Goal: Transaction & Acquisition: Purchase product/service

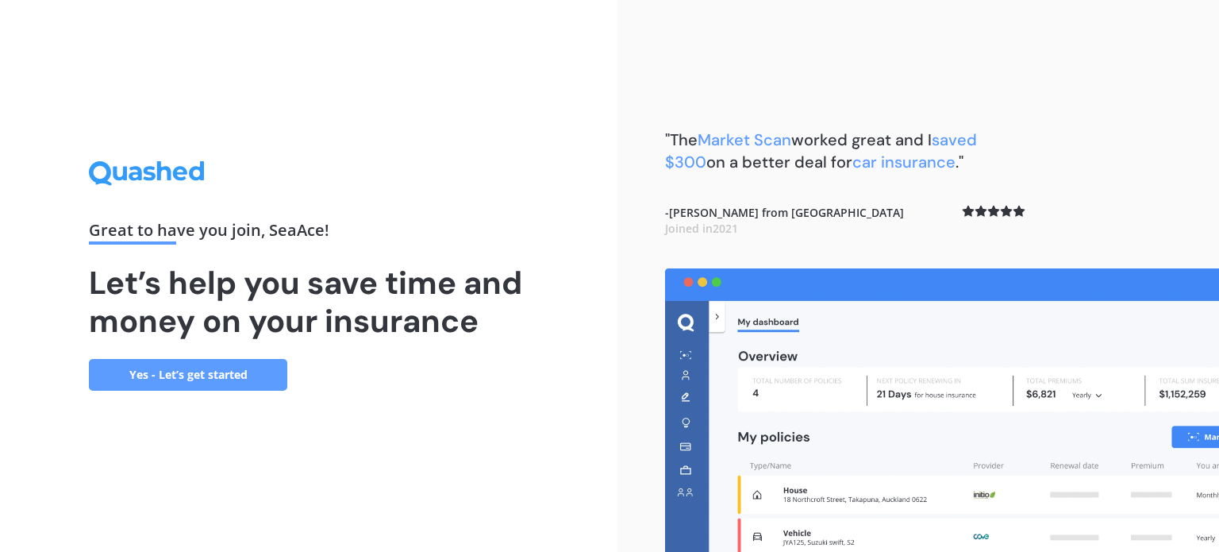
click at [214, 372] on link "Yes - Let’s get started" at bounding box center [188, 375] width 198 height 32
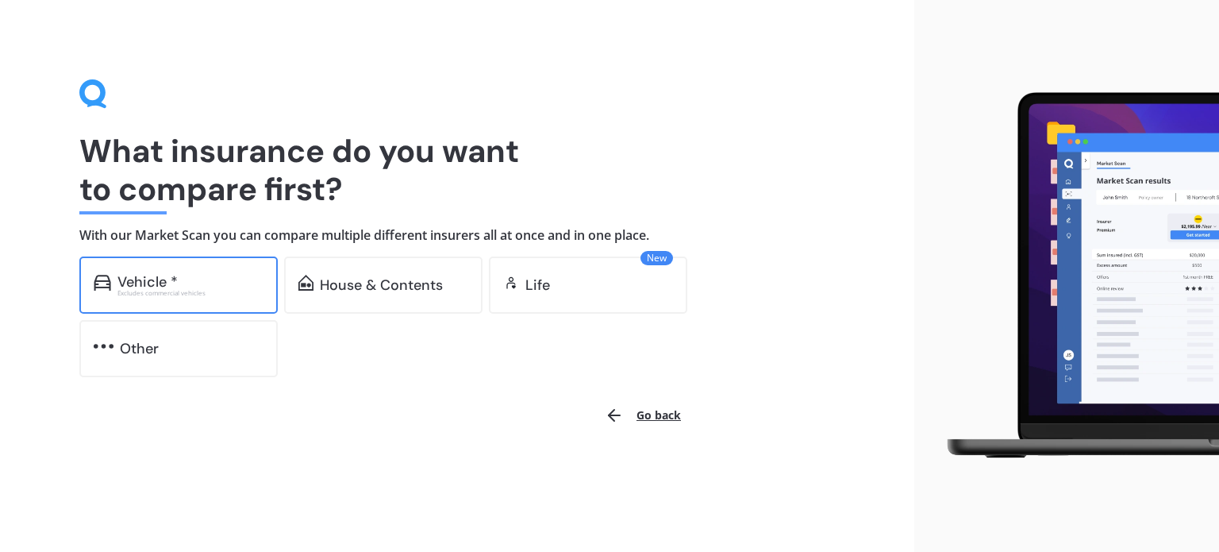
click at [181, 275] on div "Vehicle *" at bounding box center [190, 282] width 146 height 16
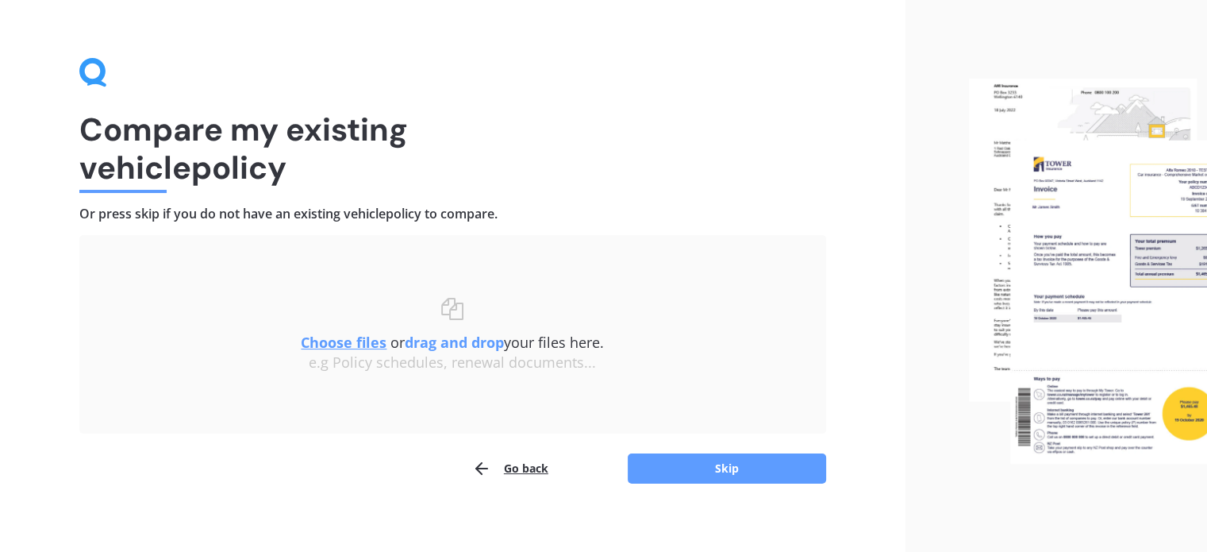
scroll to position [33, 0]
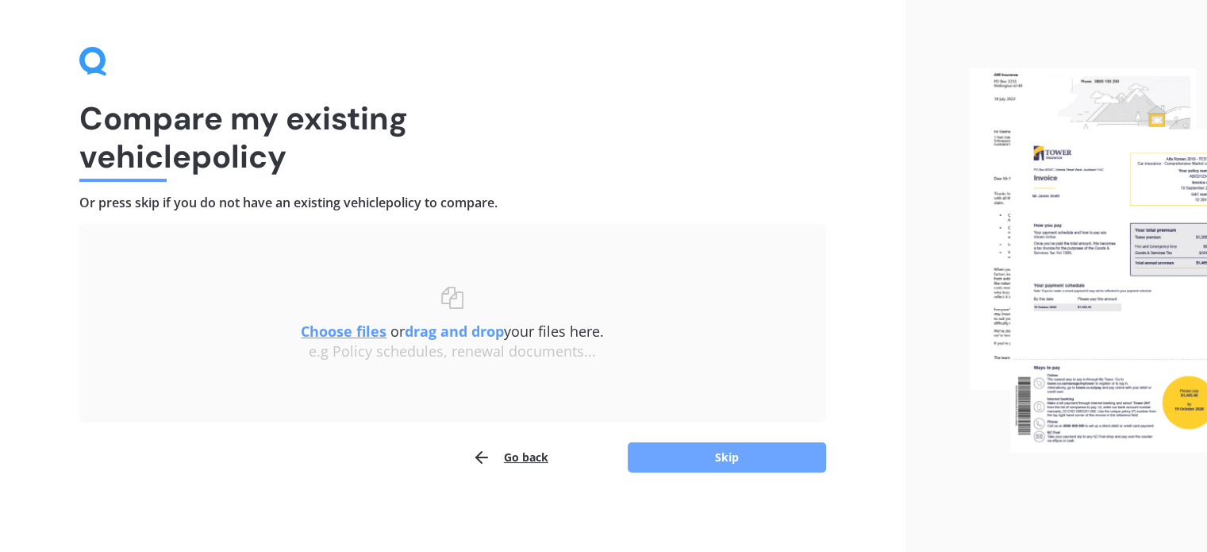
click at [724, 452] on button "Skip" at bounding box center [727, 457] width 198 height 30
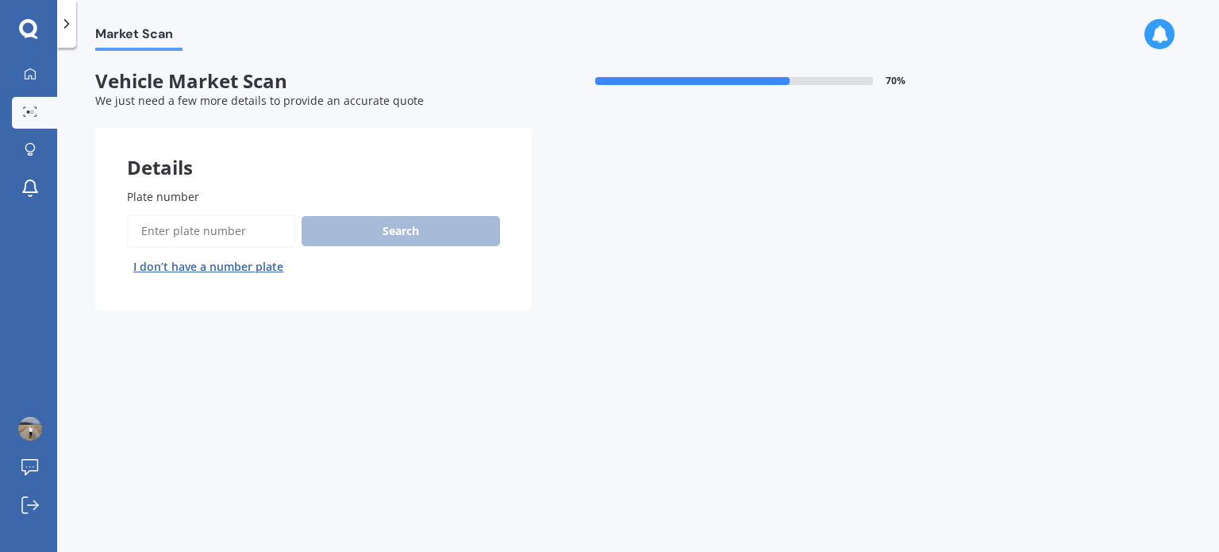
click at [169, 236] on input "Plate number" at bounding box center [211, 230] width 168 height 33
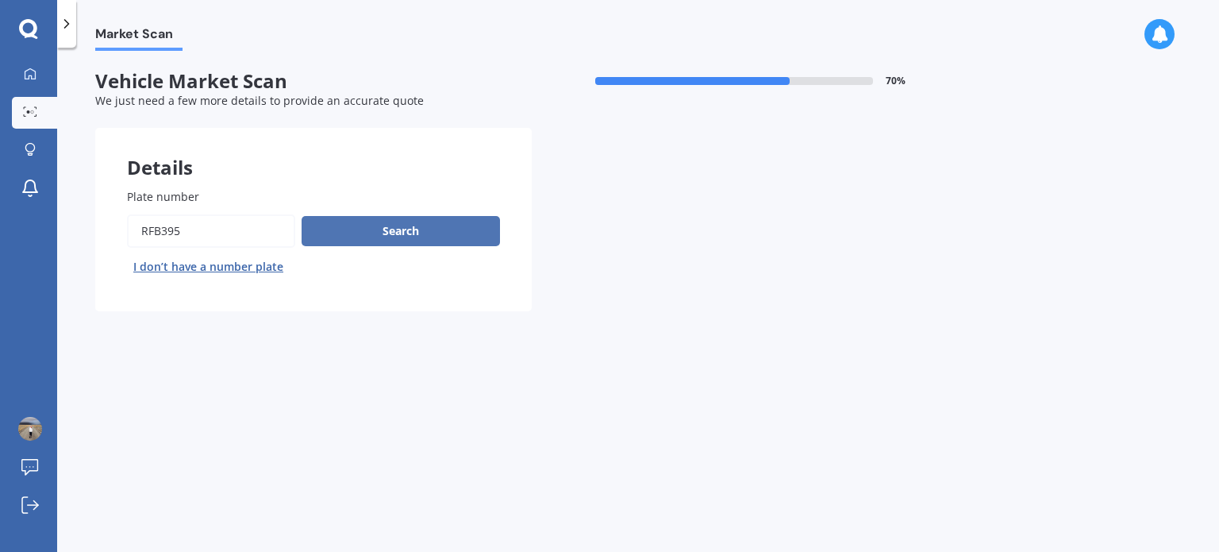
type input "RFB395"
click at [418, 229] on button "Search" at bounding box center [401, 231] width 198 height 30
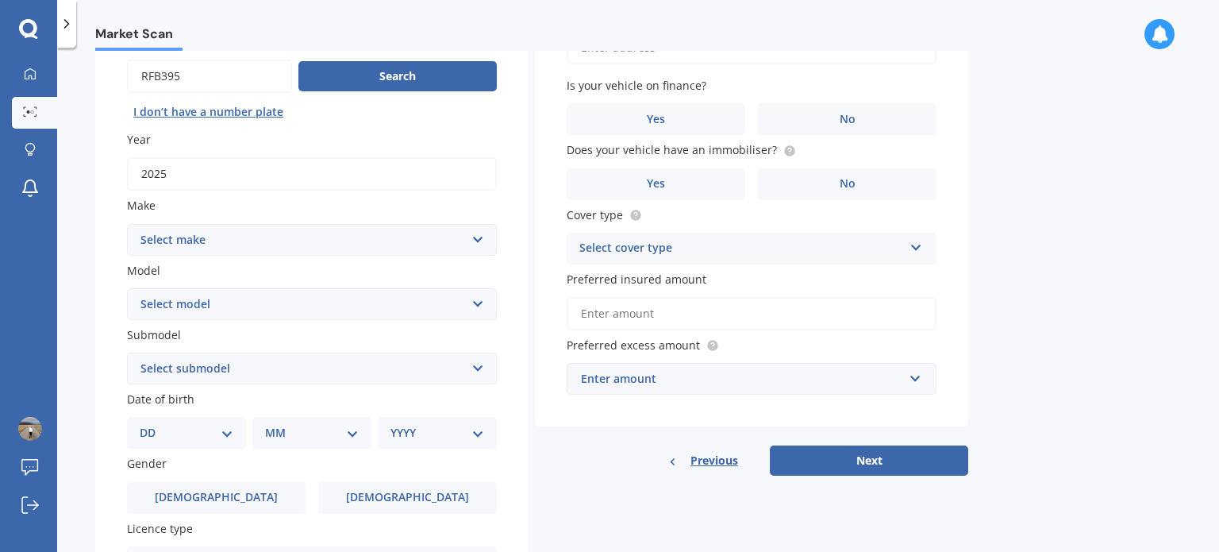
scroll to position [159, 0]
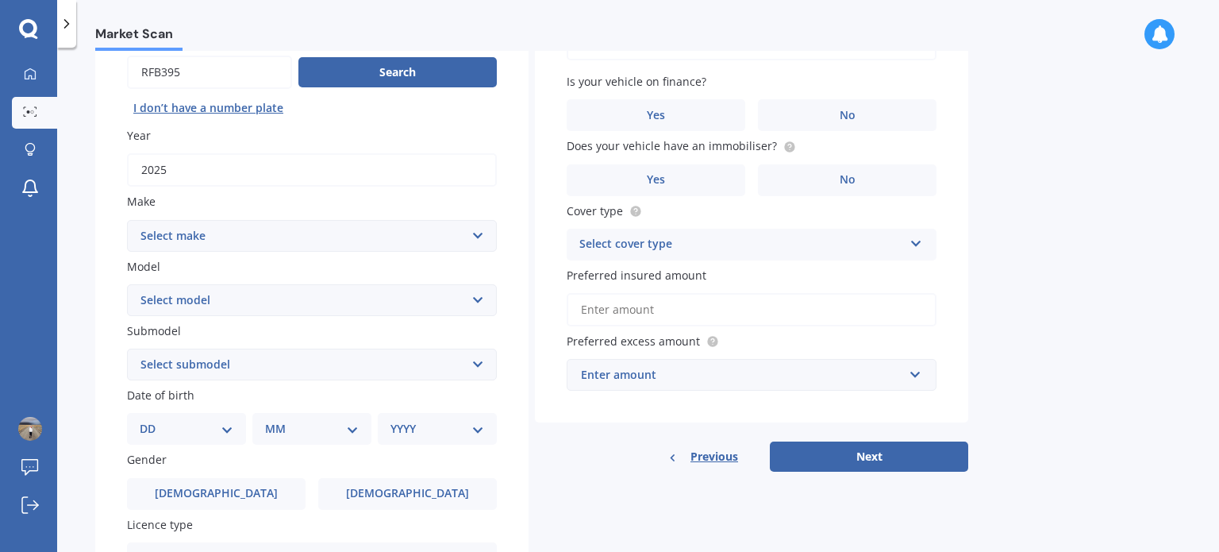
click at [317, 233] on select "Select make AC ALFA ROMEO ASTON MARTIN AUDI AUSTIN BEDFORD Bentley BMW BYD CADI…" at bounding box center [312, 236] width 370 height 32
select select "HAVAL"
click at [127, 220] on select "Select make AC ALFA ROMEO ASTON MARTIN AUDI AUSTIN BEDFORD Bentley BMW BYD CADI…" at bounding box center [312, 236] width 370 height 32
click at [413, 67] on button "Search" at bounding box center [397, 72] width 198 height 30
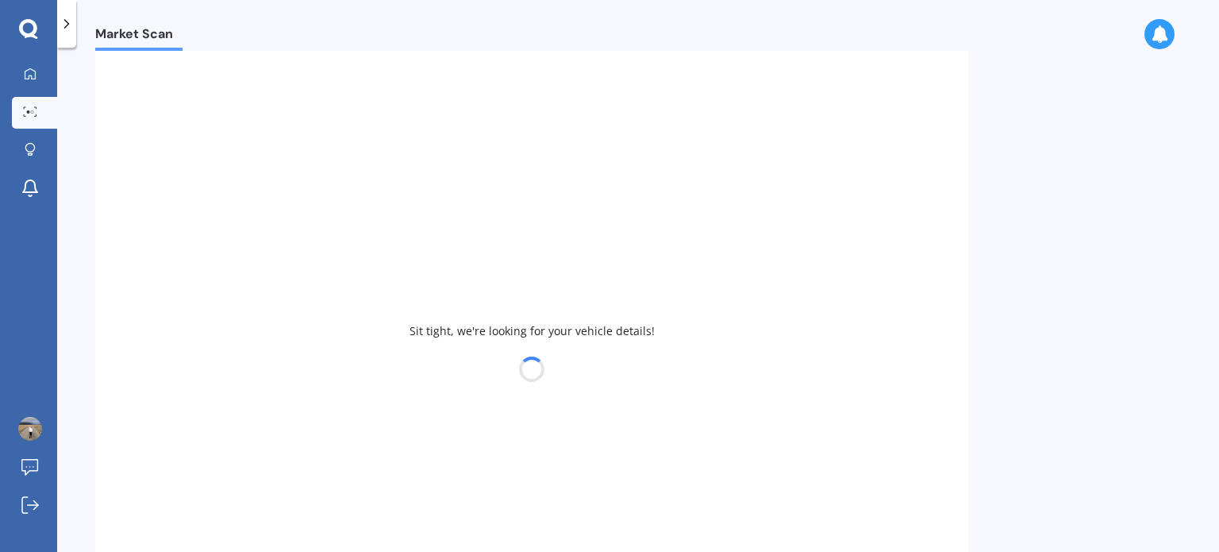
select select
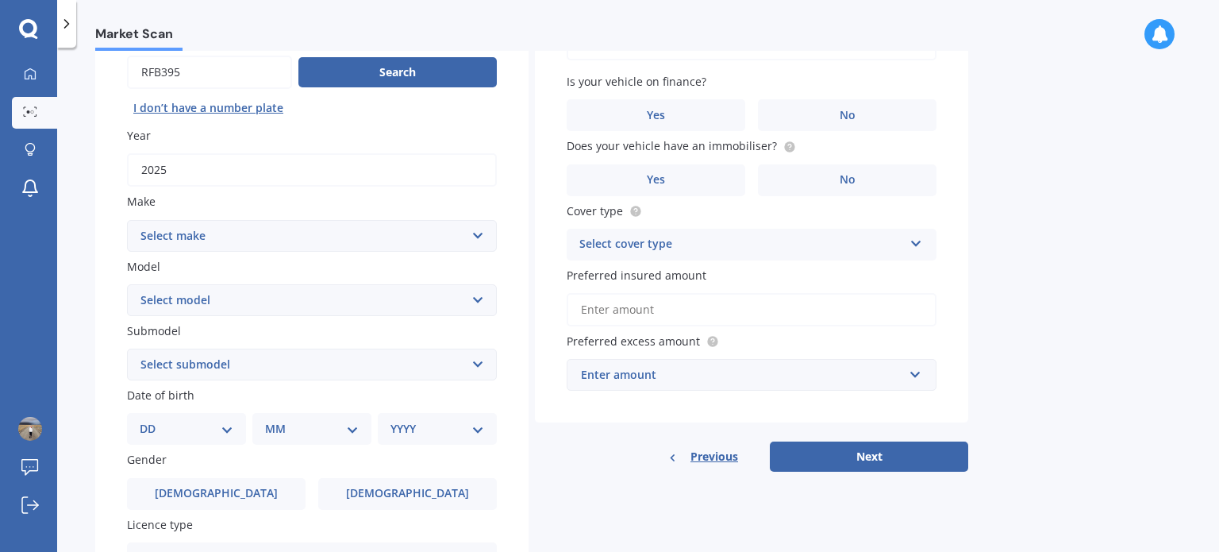
scroll to position [0, 0]
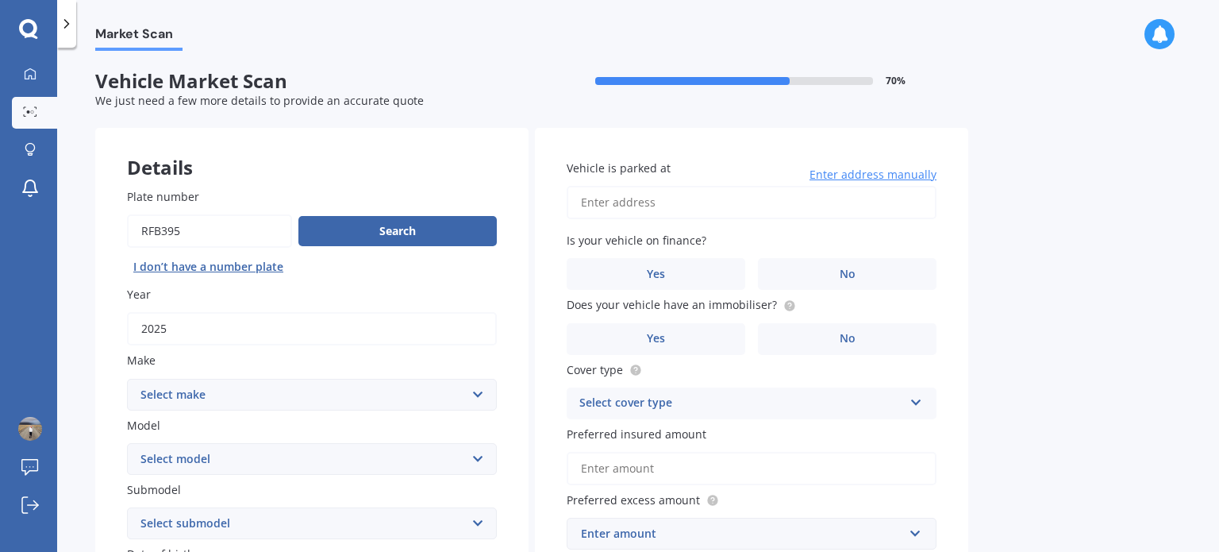
drag, startPoint x: 206, startPoint y: 240, endPoint x: 148, endPoint y: 234, distance: 58.3
click at [148, 234] on input "Plate number" at bounding box center [209, 230] width 165 height 33
click at [186, 235] on input "Plate number" at bounding box center [209, 230] width 165 height 33
type input "RFB395"
click at [440, 248] on div "Search I don’t have a number plate" at bounding box center [312, 246] width 370 height 65
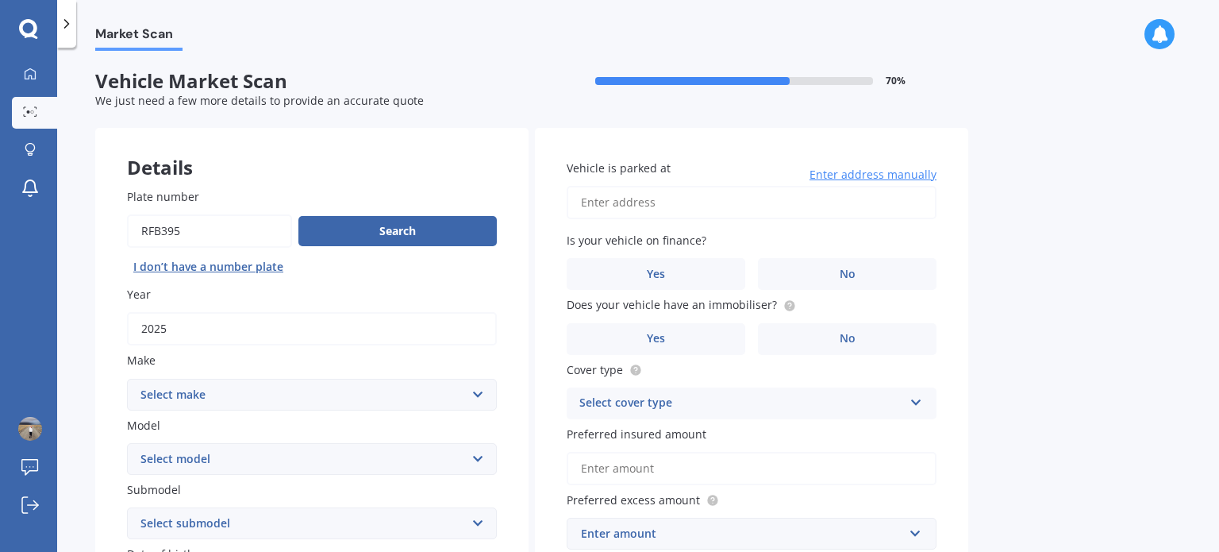
scroll to position [159, 0]
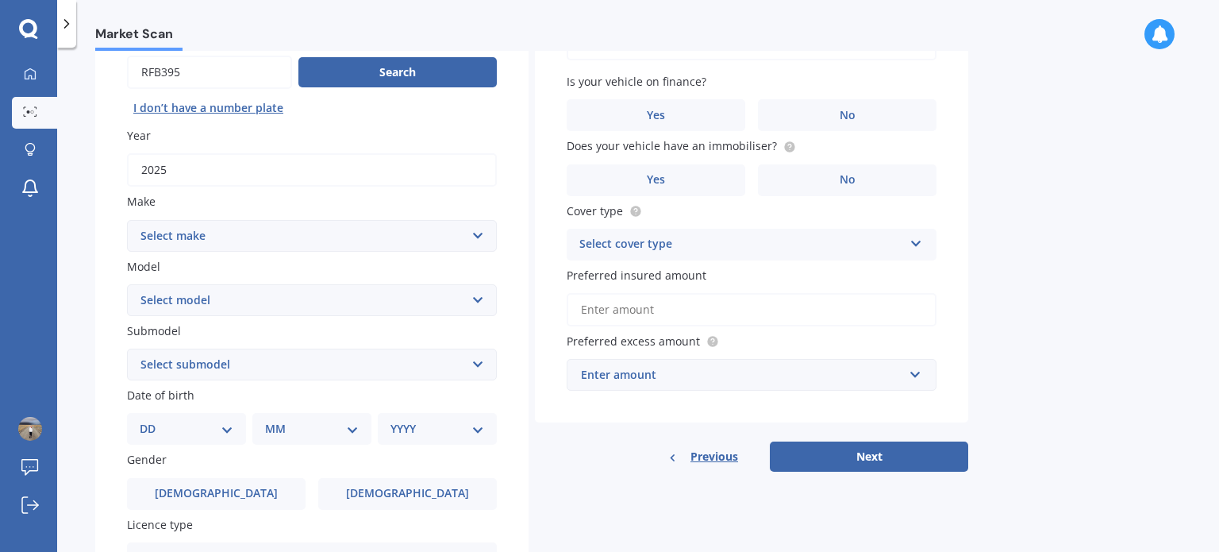
click at [390, 239] on select "Select make AC ALFA ROMEO ASTON MARTIN AUDI AUSTIN BEDFORD Bentley BMW BYD CADI…" at bounding box center [312, 236] width 370 height 32
select select "HAVAL"
click at [127, 220] on select "Select make AC ALFA ROMEO ASTON MARTIN AUDI AUSTIN BEDFORD Bentley BMW BYD CADI…" at bounding box center [312, 236] width 370 height 32
click at [236, 309] on select "Select model H2 H6 H9 Jolion" at bounding box center [312, 300] width 370 height 32
select select "JOLION"
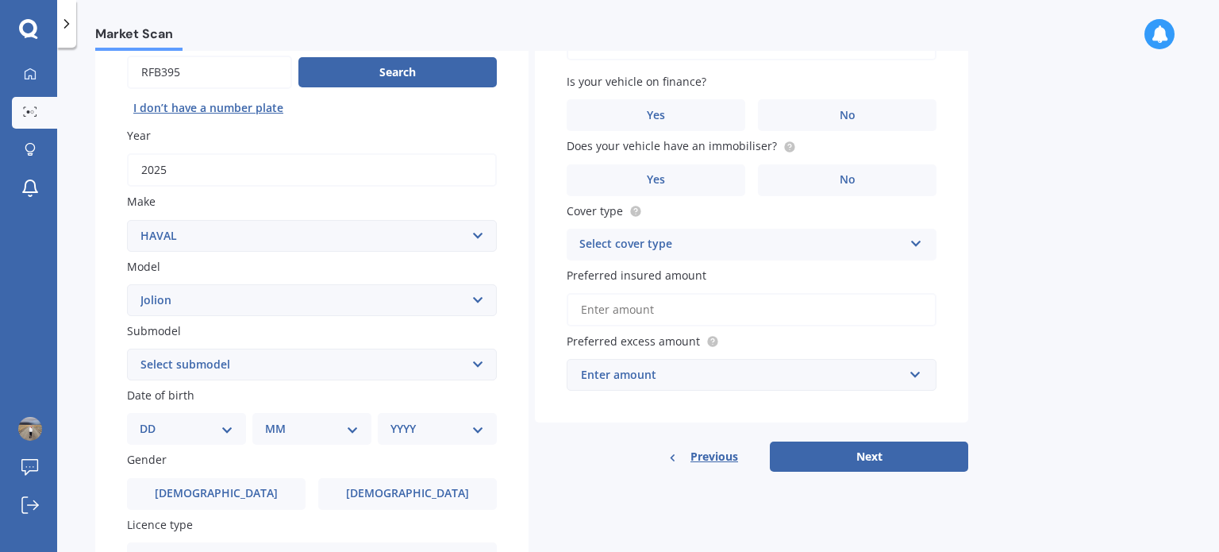
click at [127, 284] on select "Select model H2 H6 H9 Jolion" at bounding box center [312, 300] width 370 height 32
click at [219, 365] on select "Select submodel Lux 1.5 Premium 1.5 Ultra 1.5" at bounding box center [312, 364] width 370 height 32
select select "PREMIUM 1.5"
click at [127, 348] on select "Select submodel Lux 1.5 Premium 1.5 Ultra 1.5" at bounding box center [312, 364] width 370 height 32
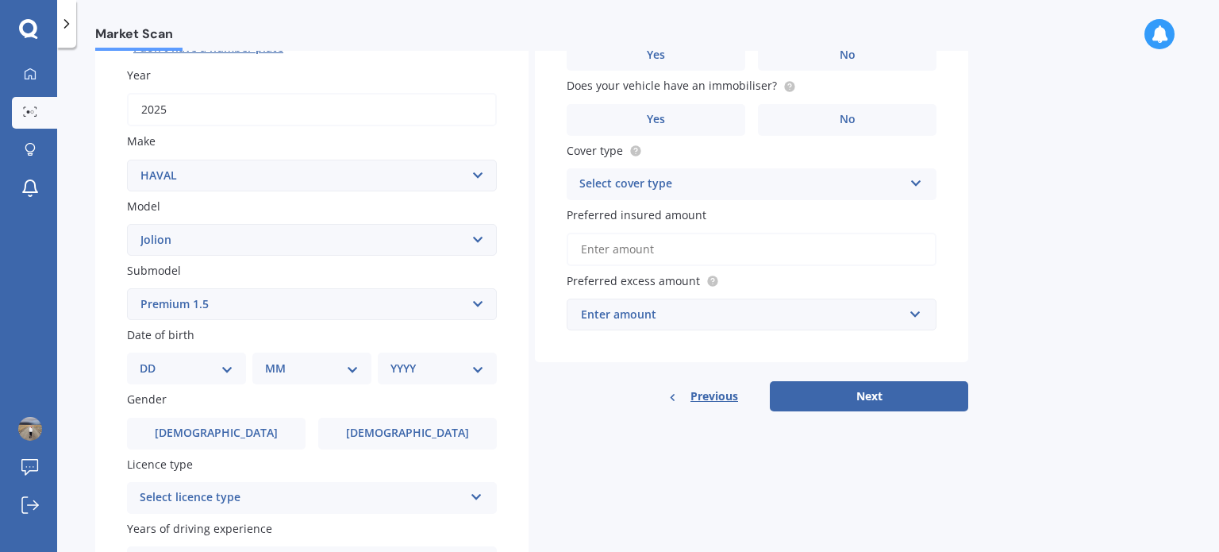
scroll to position [317, 0]
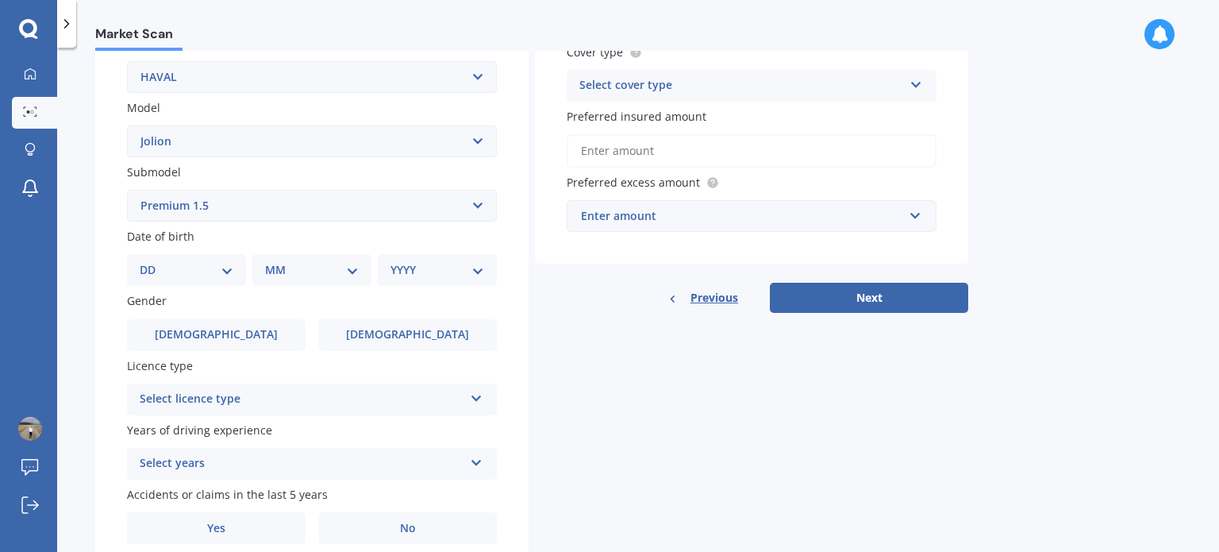
click at [177, 269] on select "DD 01 02 03 04 05 06 07 08 09 10 11 12 13 14 15 16 17 18 19 20 21 22 23 24 25 2…" at bounding box center [187, 269] width 94 height 17
click at [152, 261] on select "DD 01 02 03 04 05 06 07 08 09 10 11 12 13 14 15 16 17 18 19 20 21 22 23 24 25 2…" at bounding box center [187, 269] width 94 height 17
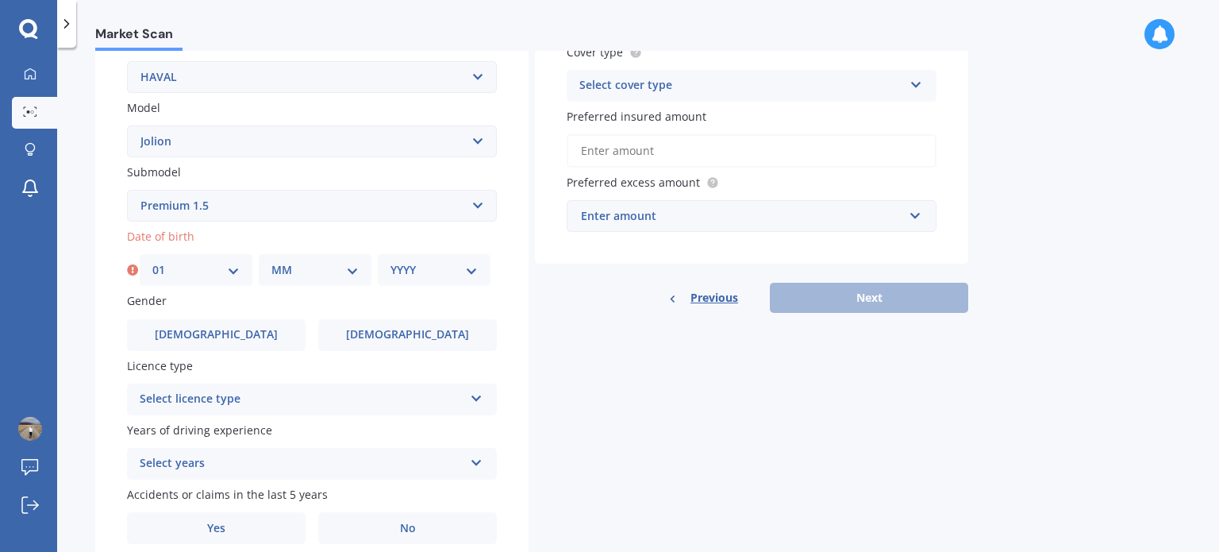
click at [195, 269] on select "DD 01 02 03 04 05 06 07 08 09 10 11 12 13 14 15 16 17 18 19 20 21 22 23 24 25 2…" at bounding box center [195, 269] width 87 height 17
select select "21"
click at [152, 261] on select "DD 01 02 03 04 05 06 07 08 09 10 11 12 13 14 15 16 17 18 19 20 21 22 23 24 25 2…" at bounding box center [195, 269] width 87 height 17
click at [279, 268] on select "MM 01 02 03 04 05 06 07 08 09 10 11 12" at bounding box center [314, 269] width 87 height 17
select select "03"
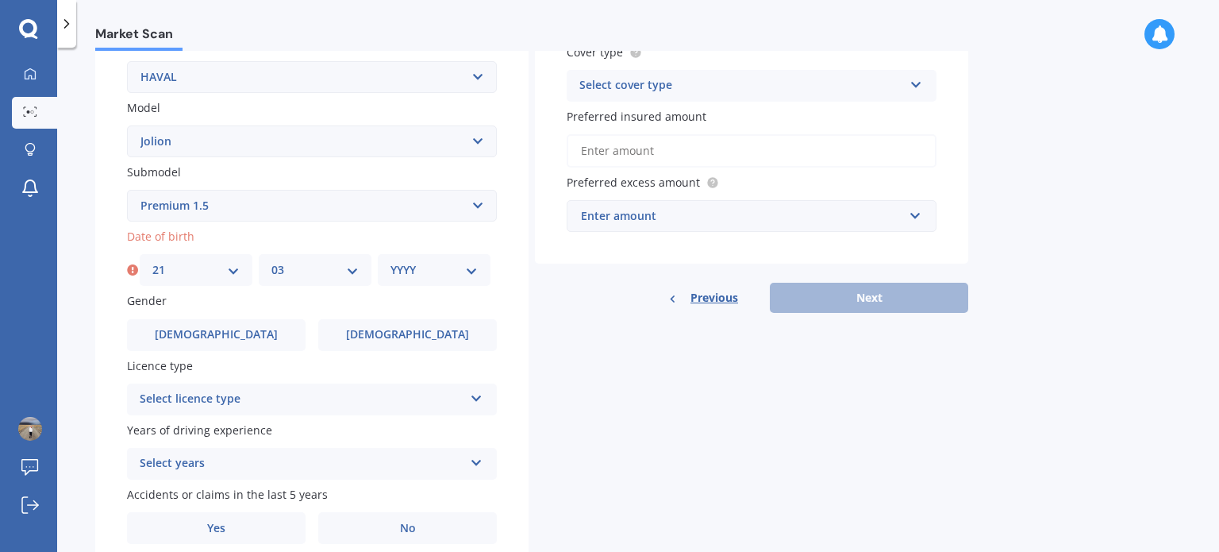
click at [271, 261] on select "MM 01 02 03 04 05 06 07 08 09 10 11 12" at bounding box center [314, 269] width 87 height 17
click at [409, 263] on select "YYYY 2025 2024 2023 2022 2021 2020 2019 2018 2017 2016 2015 2014 2013 2012 2011…" at bounding box center [433, 269] width 87 height 17
select select "1976"
click at [390, 261] on select "YYYY 2025 2024 2023 2022 2021 2020 2019 2018 2017 2016 2015 2014 2013 2012 2011…" at bounding box center [433, 269] width 87 height 17
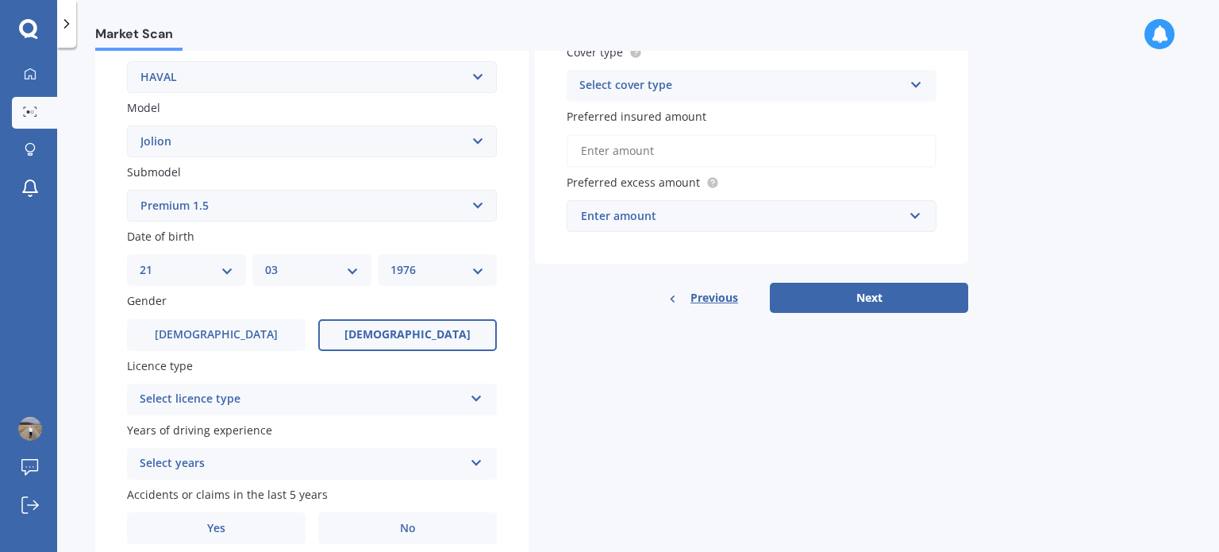
click at [452, 319] on label "[DEMOGRAPHIC_DATA]" at bounding box center [407, 335] width 179 height 32
click at [0, 0] on input "[DEMOGRAPHIC_DATA]" at bounding box center [0, 0] width 0 height 0
click at [413, 403] on div "Select licence type" at bounding box center [302, 399] width 324 height 19
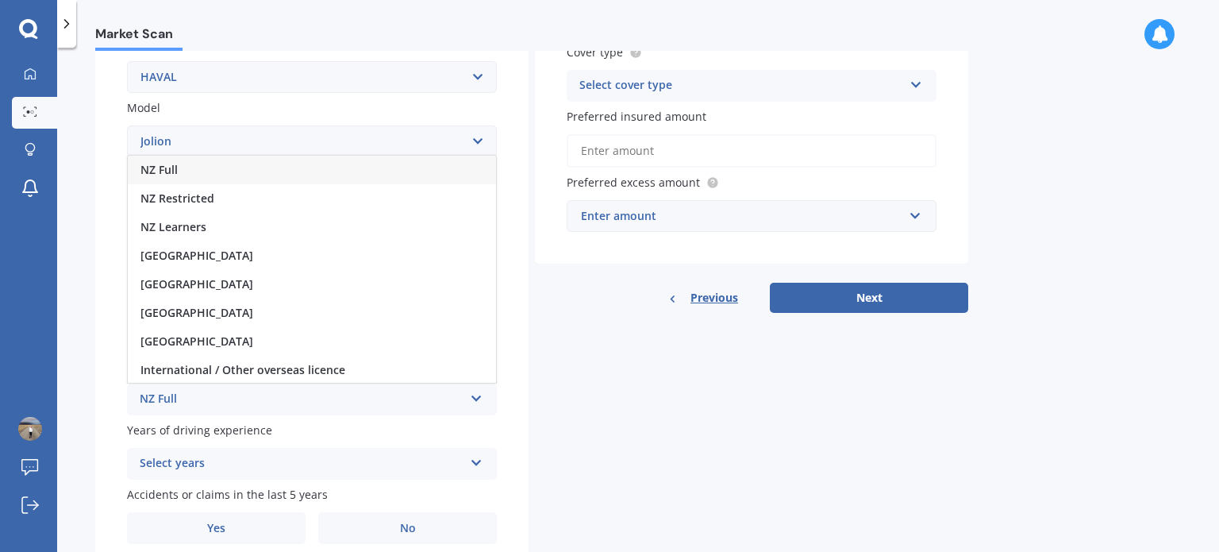
click at [281, 164] on div "NZ Full" at bounding box center [312, 170] width 368 height 29
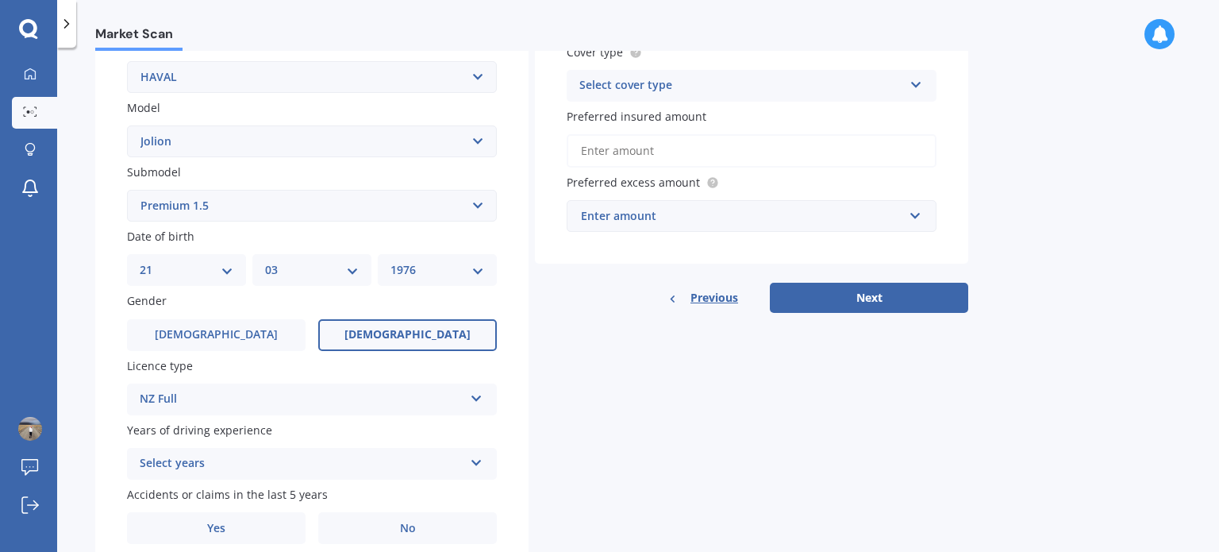
click at [423, 455] on div "Select years" at bounding box center [302, 463] width 324 height 19
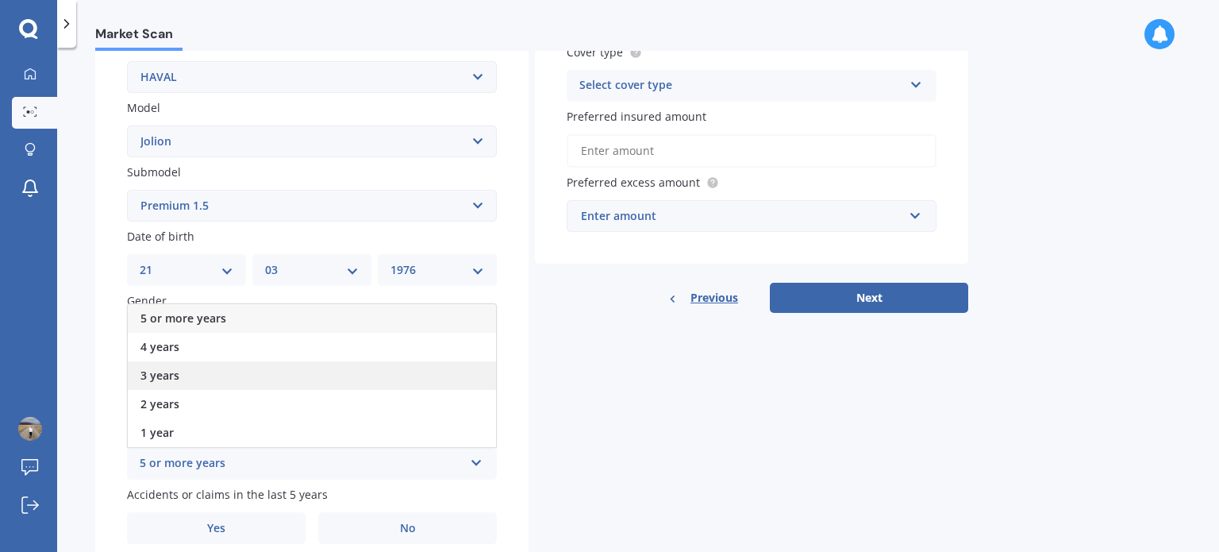
click at [302, 377] on div "3 years" at bounding box center [312, 375] width 368 height 29
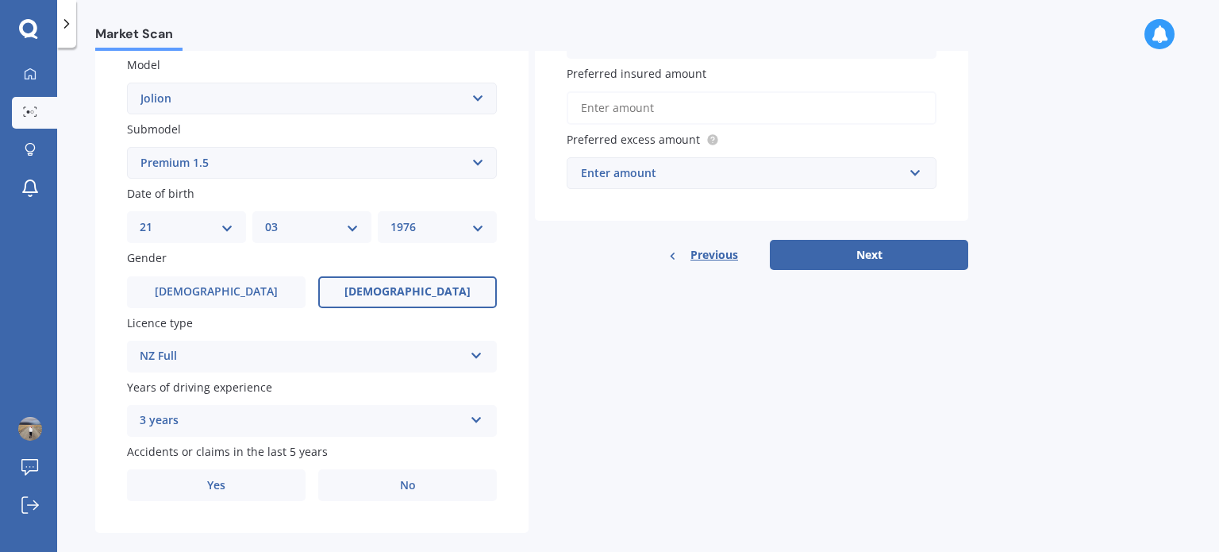
scroll to position [382, 0]
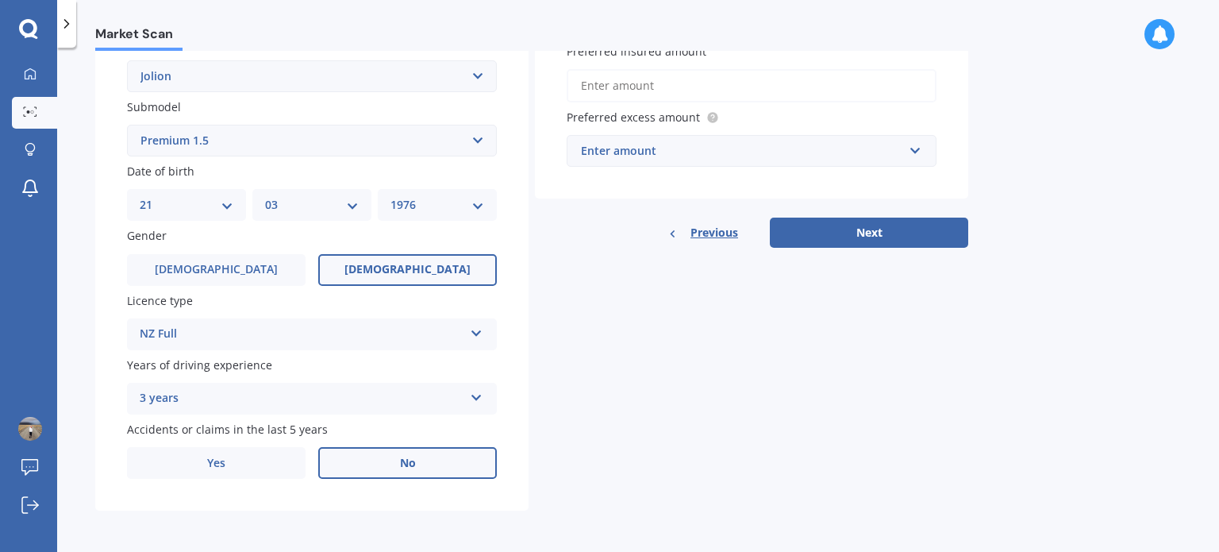
click at [414, 465] on span "No" at bounding box center [408, 462] width 16 height 13
click at [0, 0] on input "No" at bounding box center [0, 0] width 0 height 0
click at [482, 390] on div "3 years 5 or more years 4 years 3 years 2 years 1 year" at bounding box center [312, 398] width 370 height 32
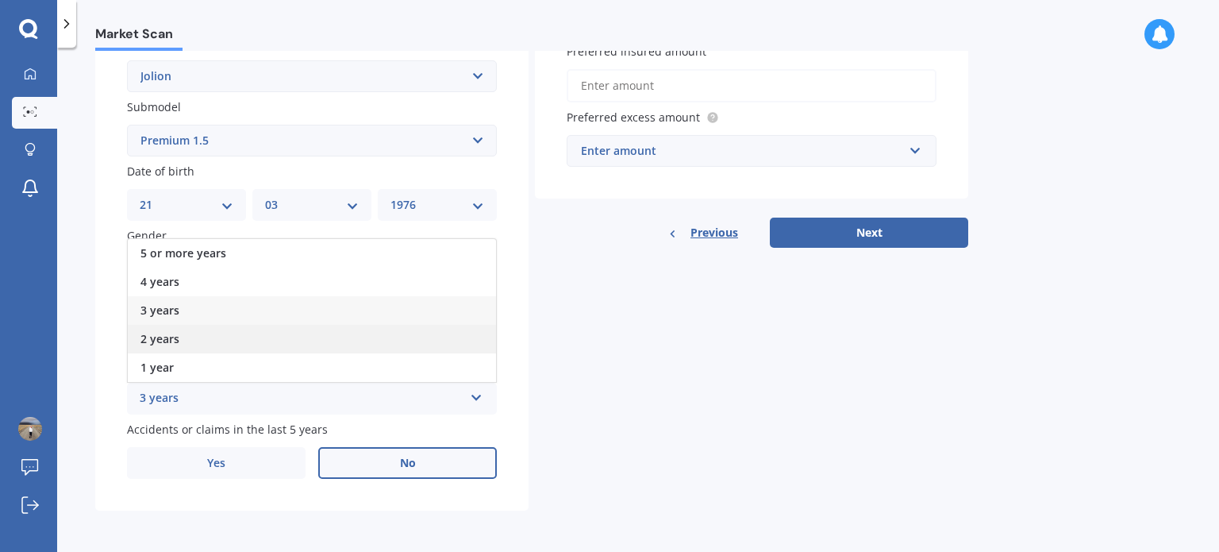
click at [320, 336] on div "2 years" at bounding box center [312, 339] width 368 height 29
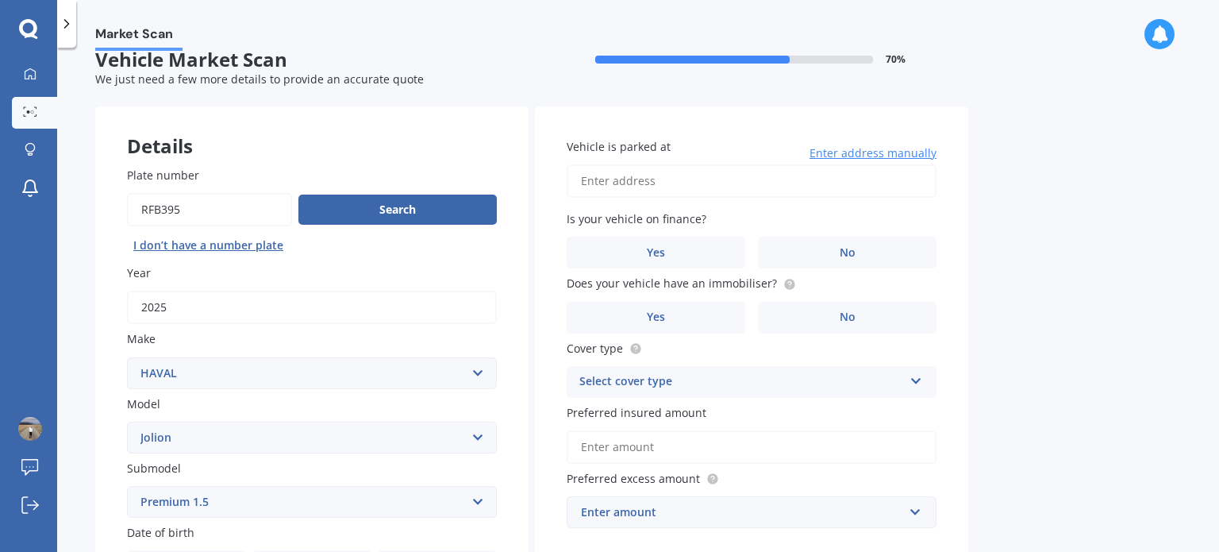
scroll to position [0, 0]
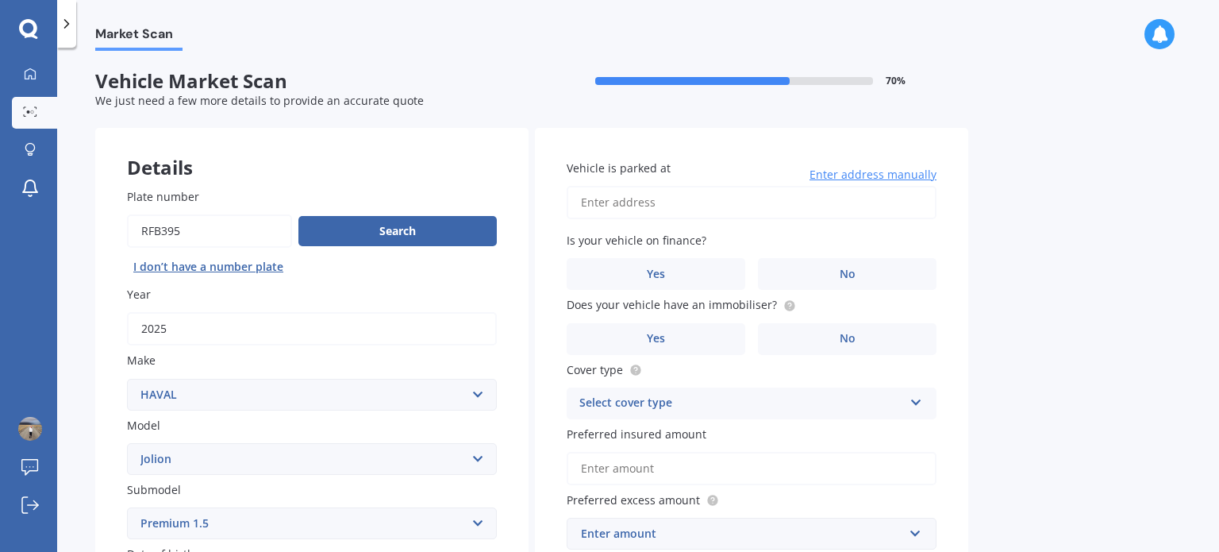
click at [708, 214] on input "Vehicle is parked at" at bounding box center [752, 202] width 370 height 33
type input "[STREET_ADDRESS]"
click at [832, 275] on label "No" at bounding box center [847, 274] width 179 height 32
click at [0, 0] on input "No" at bounding box center [0, 0] width 0 height 0
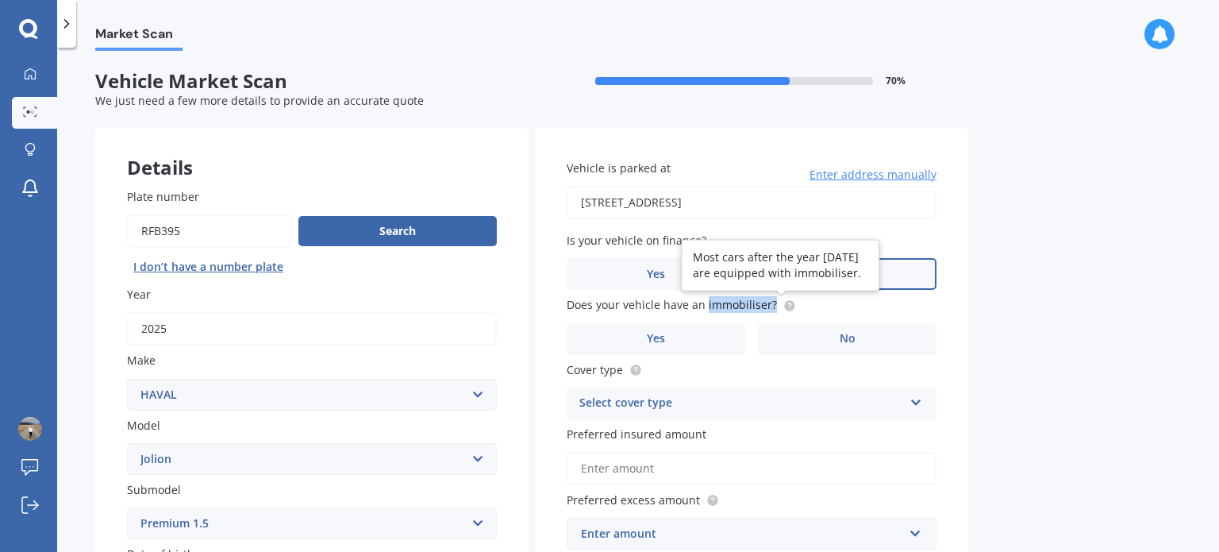
drag, startPoint x: 705, startPoint y: 305, endPoint x: 775, endPoint y: 310, distance: 70.1
click at [775, 310] on span "Does your vehicle have an immobiliser?" at bounding box center [681, 304] width 229 height 17
copy span "immobiliser?"
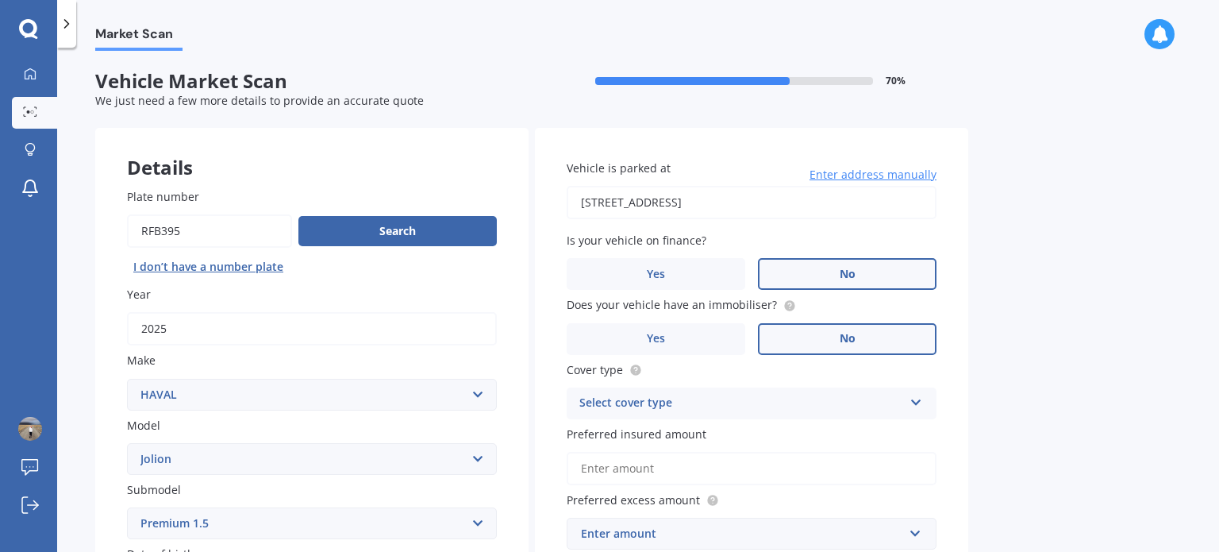
click at [838, 345] on label "No" at bounding box center [847, 339] width 179 height 32
click at [0, 0] on input "No" at bounding box center [0, 0] width 0 height 0
click at [702, 334] on label "Yes" at bounding box center [656, 339] width 179 height 32
click at [0, 0] on input "Yes" at bounding box center [0, 0] width 0 height 0
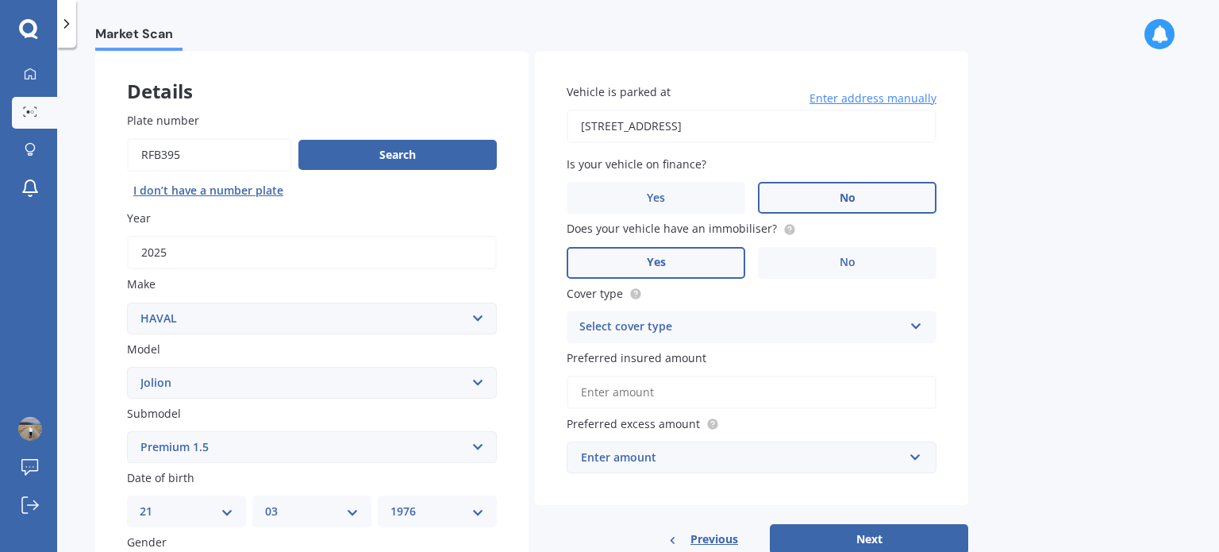
scroll to position [238, 0]
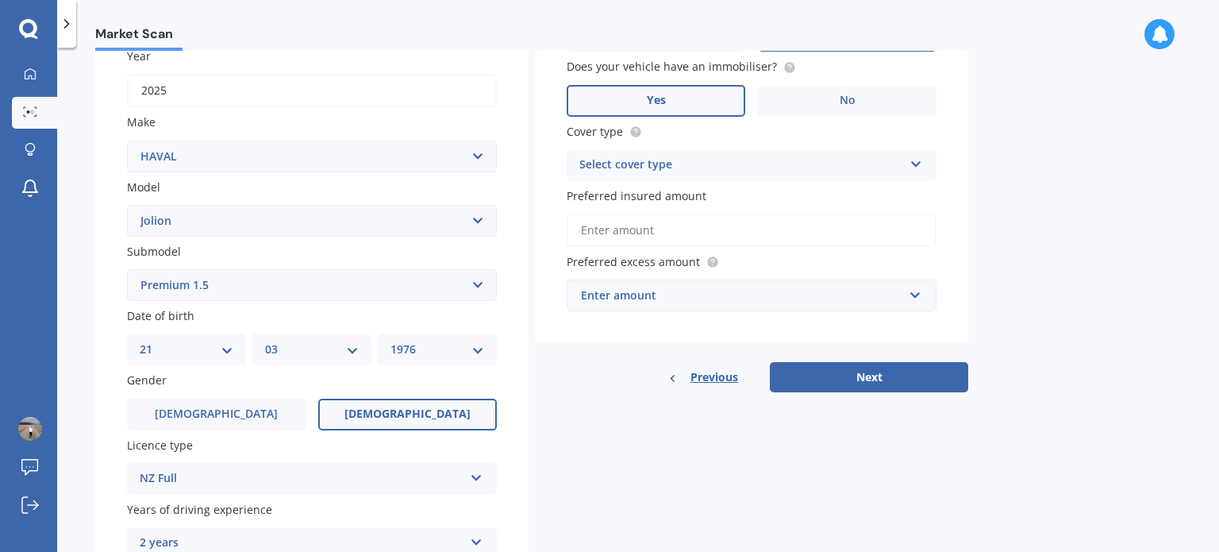
click at [702, 162] on div "Select cover type" at bounding box center [741, 165] width 324 height 19
click at [679, 196] on div "Comprehensive" at bounding box center [751, 196] width 368 height 29
click at [685, 229] on input "Preferred insured amount" at bounding box center [752, 229] width 370 height 33
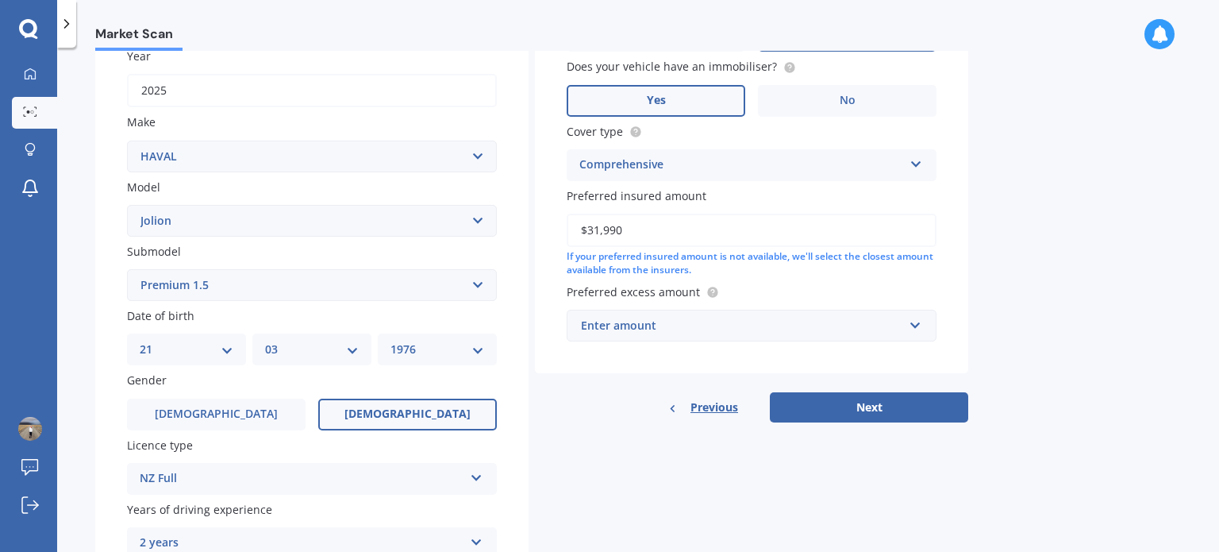
type input "$31,990"
click at [702, 329] on div "Enter amount" at bounding box center [742, 325] width 322 height 17
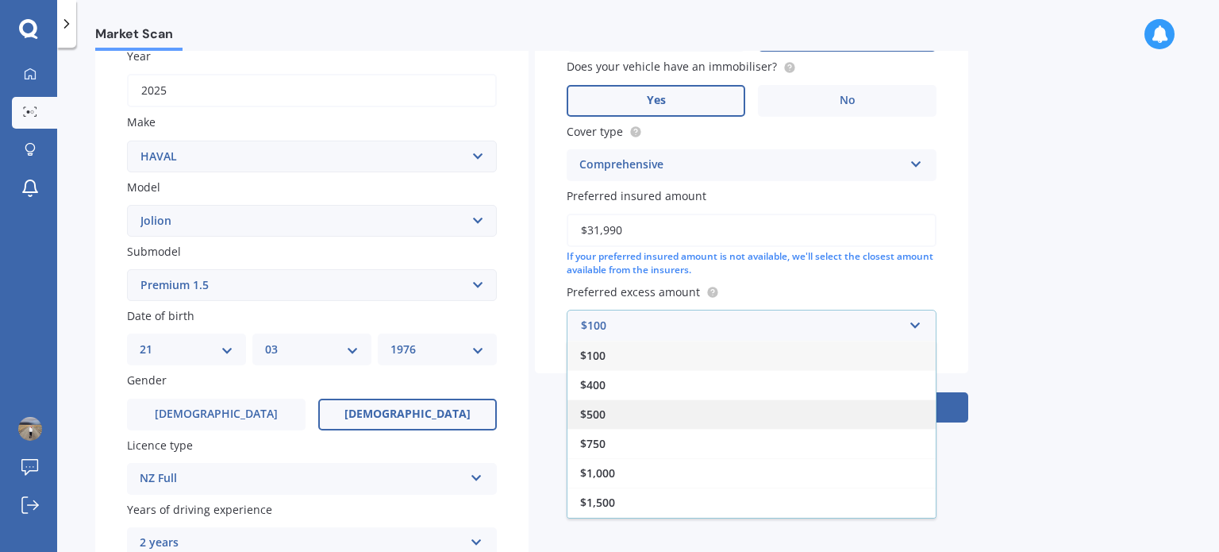
click at [629, 411] on div "$500" at bounding box center [751, 413] width 368 height 29
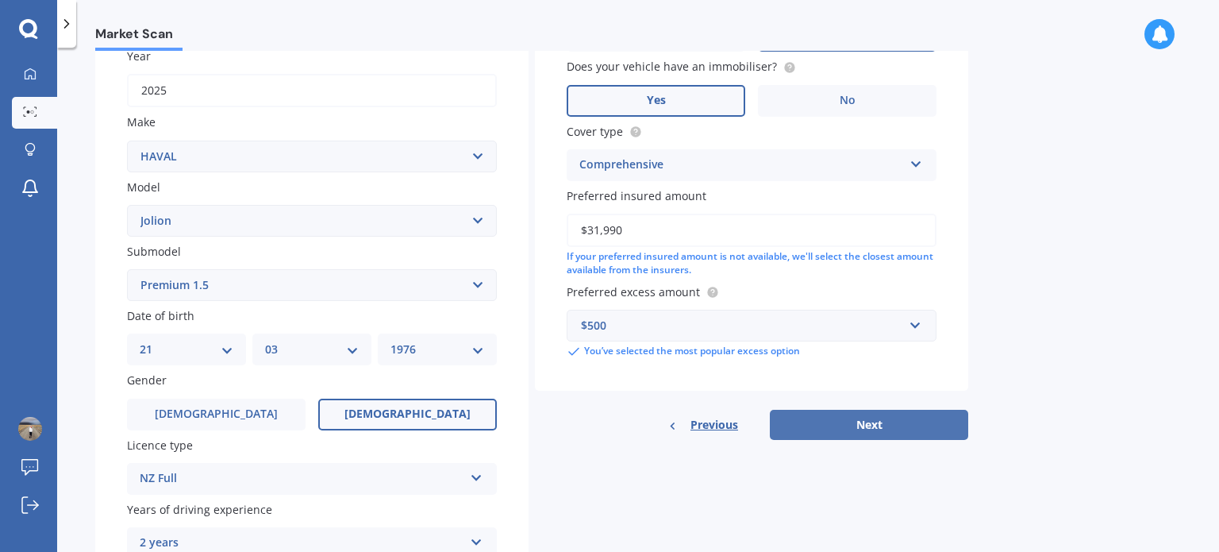
click at [855, 430] on button "Next" at bounding box center [869, 424] width 198 height 30
select select "21"
select select "03"
select select "1976"
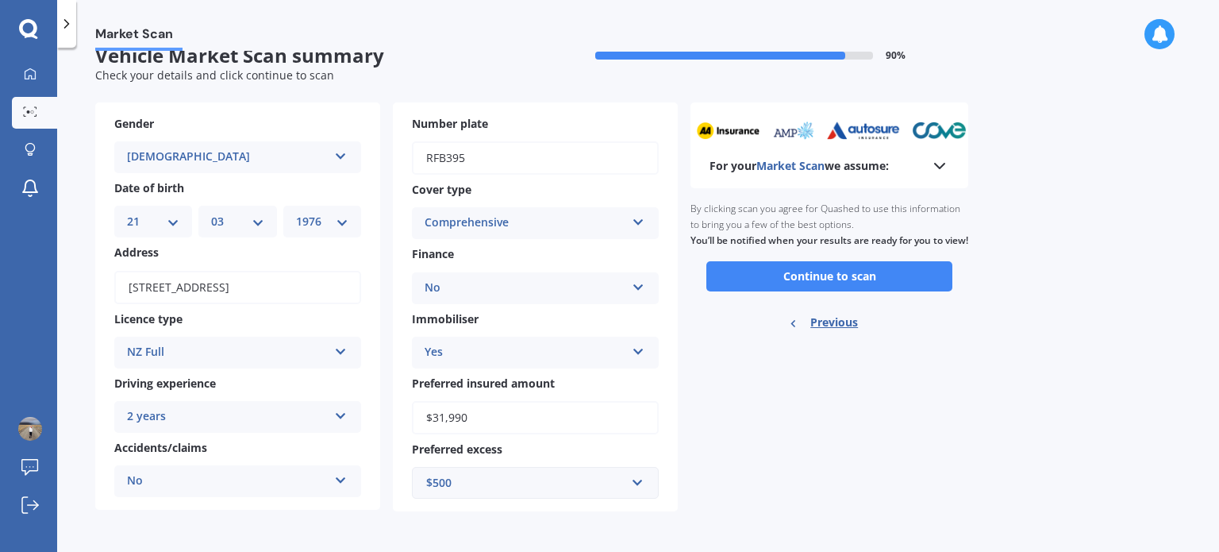
scroll to position [0, 0]
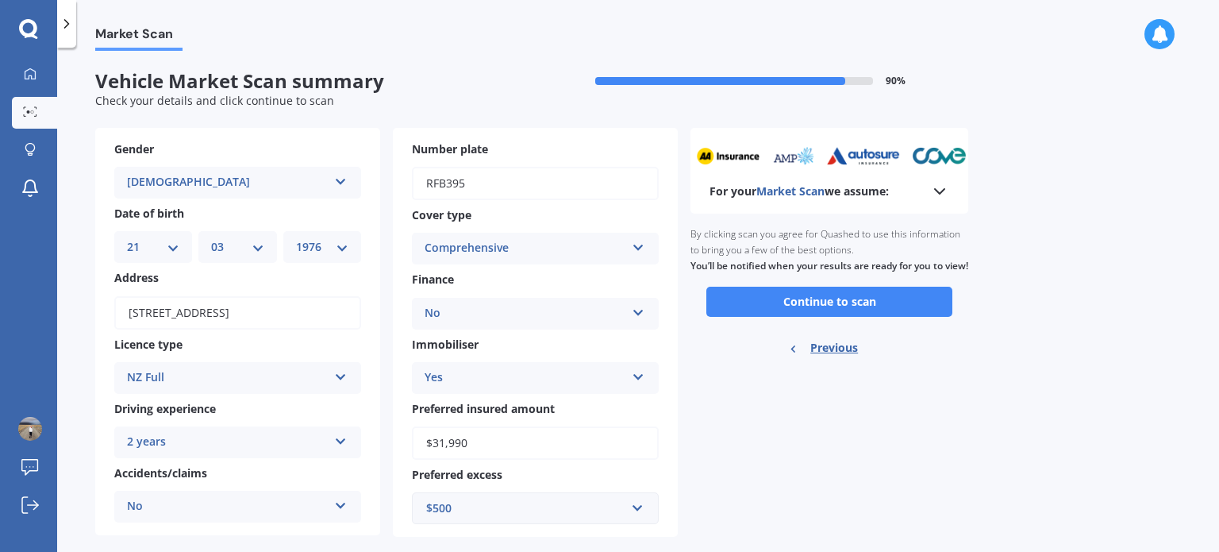
click at [943, 190] on polyline at bounding box center [940, 191] width 10 height 5
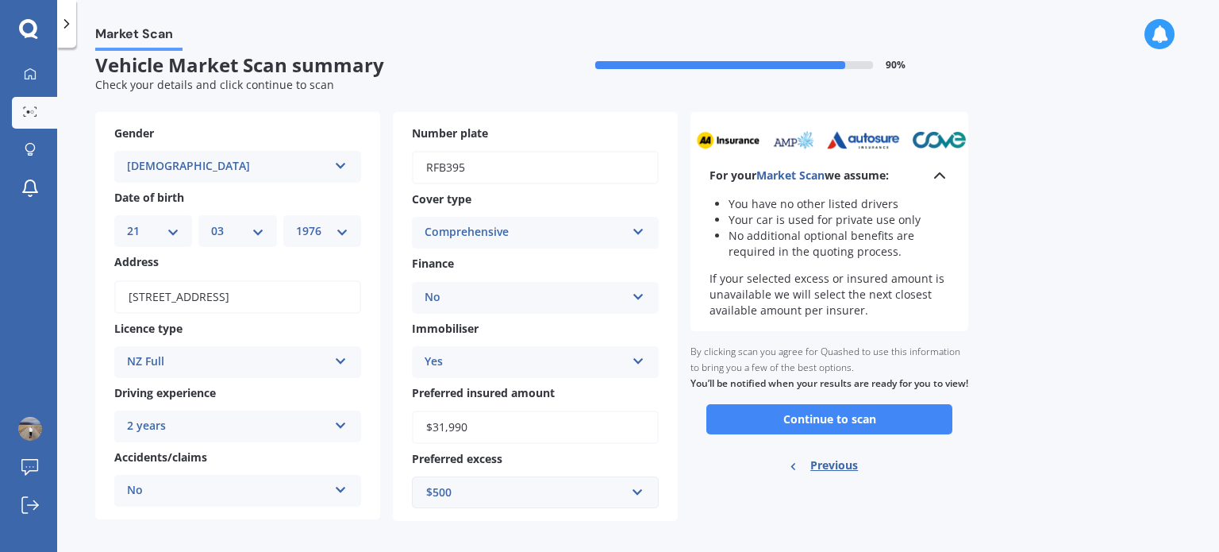
scroll to position [25, 0]
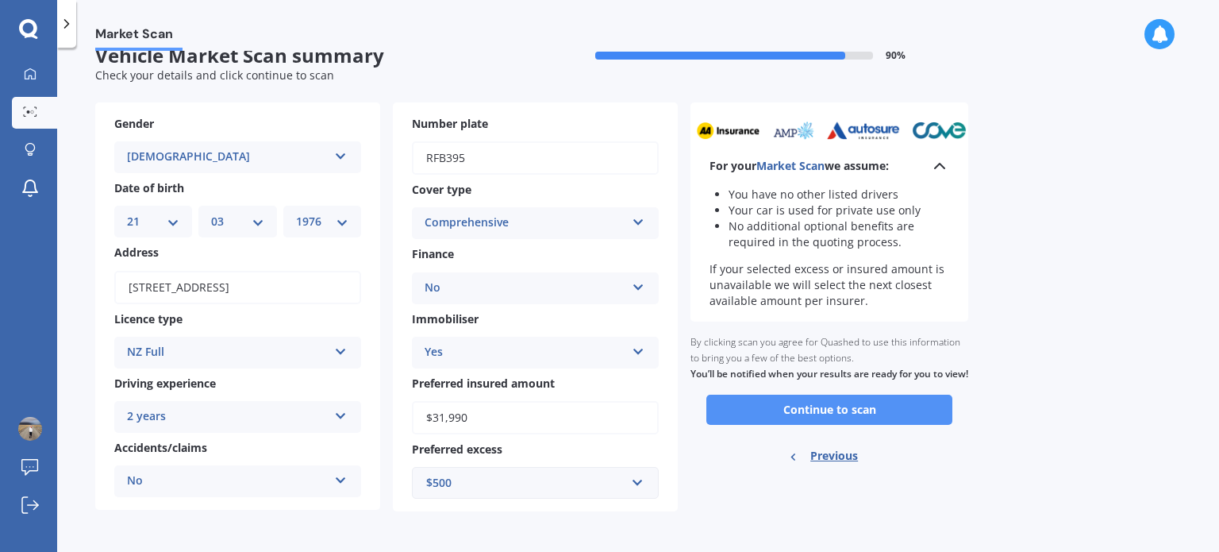
click at [882, 425] on button "Continue to scan" at bounding box center [829, 409] width 246 height 30
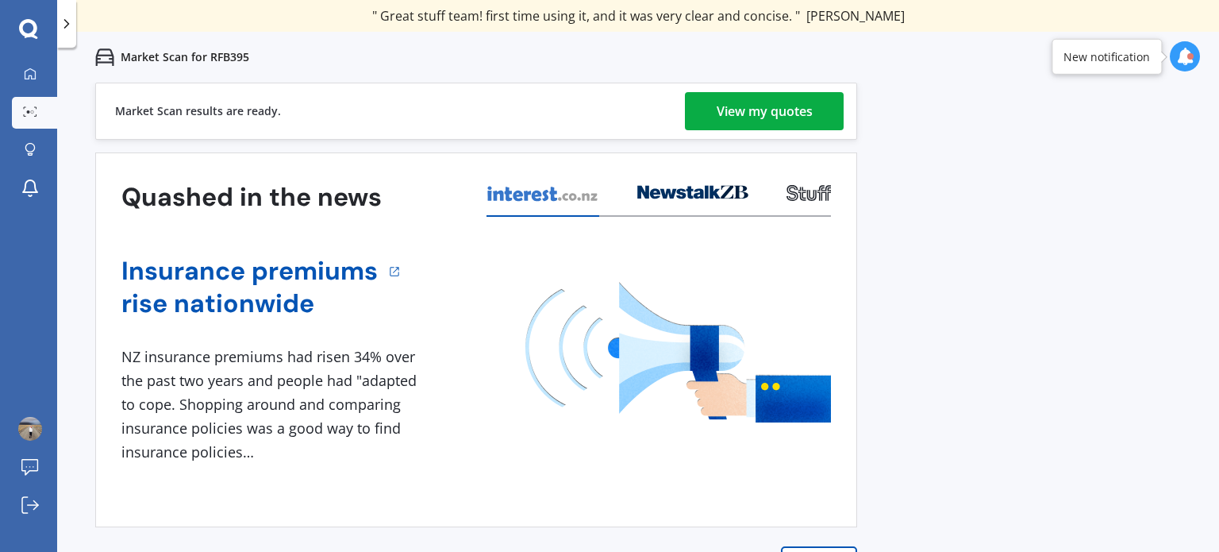
click at [793, 108] on div "View my quotes" at bounding box center [765, 111] width 96 height 38
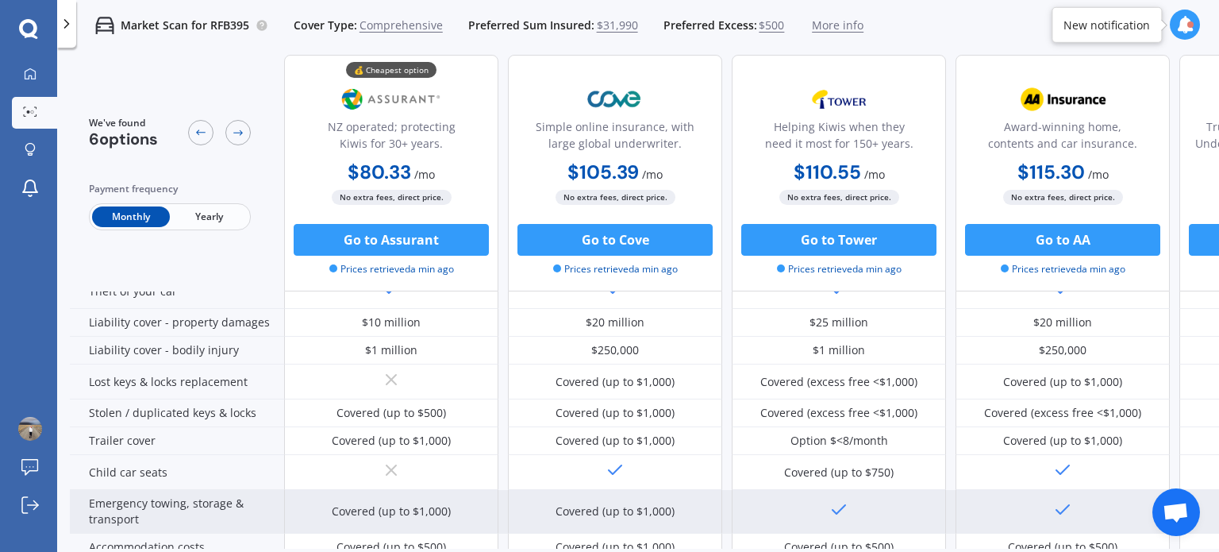
scroll to position [238, 0]
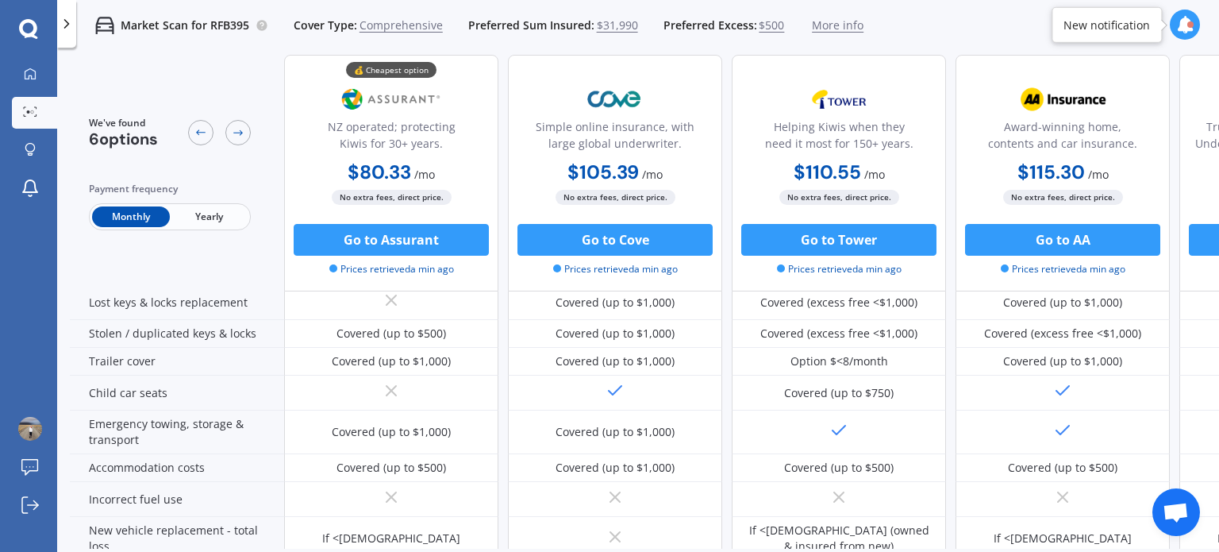
click at [212, 214] on span "Yearly" at bounding box center [209, 216] width 78 height 21
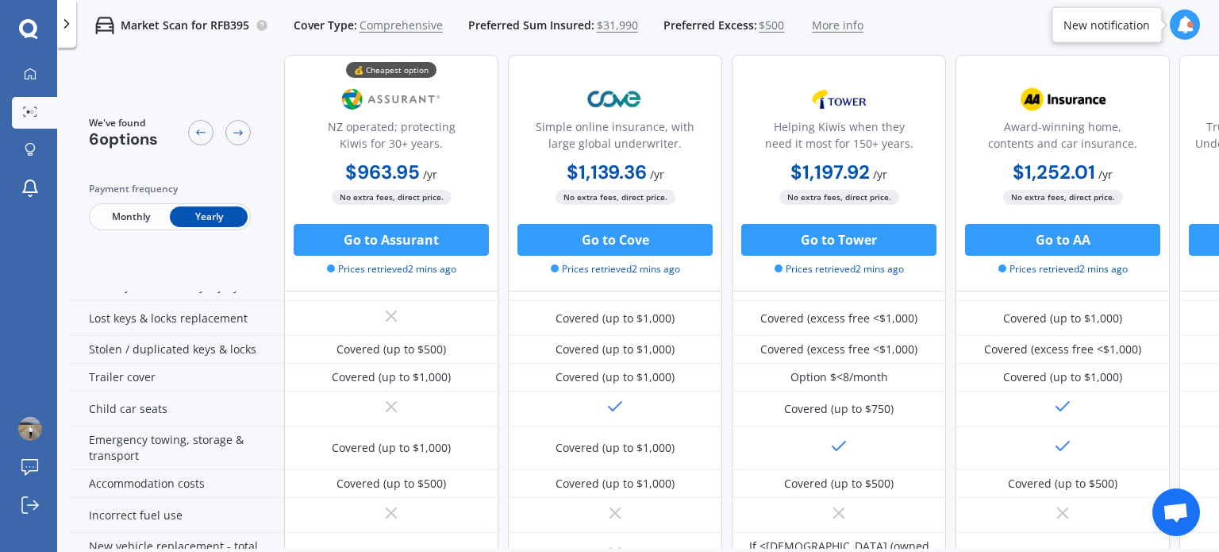
scroll to position [143, 0]
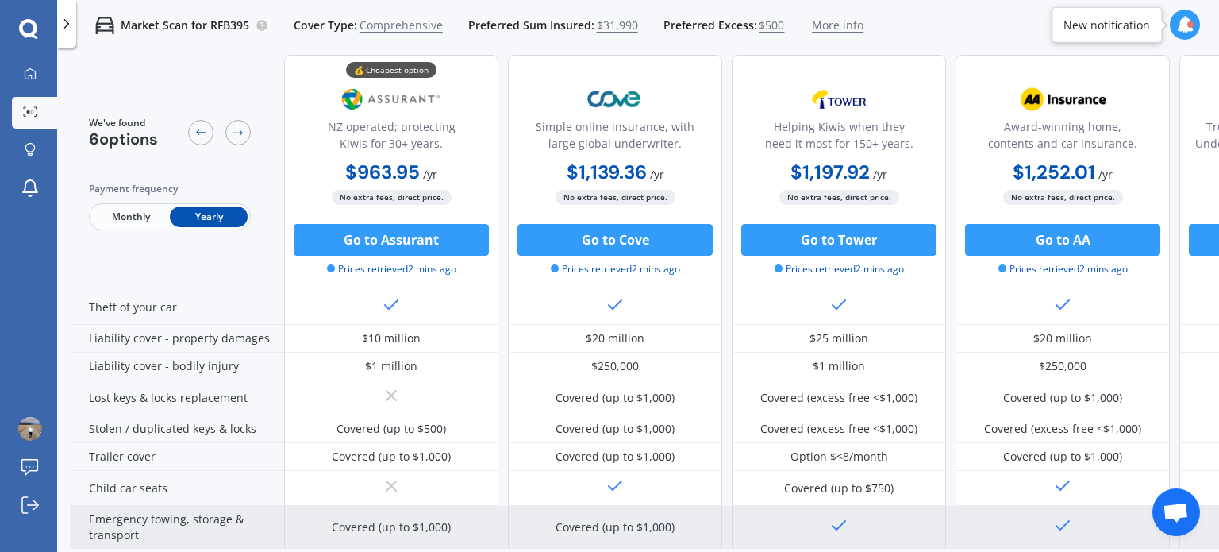
drag, startPoint x: 882, startPoint y: 548, endPoint x: 937, endPoint y: 534, distance: 56.6
click at [1050, 536] on div "We've found 6 options Payment frequency Monthly Yearly 💰 Cheapest option NZ ope…" at bounding box center [644, 302] width 1149 height 494
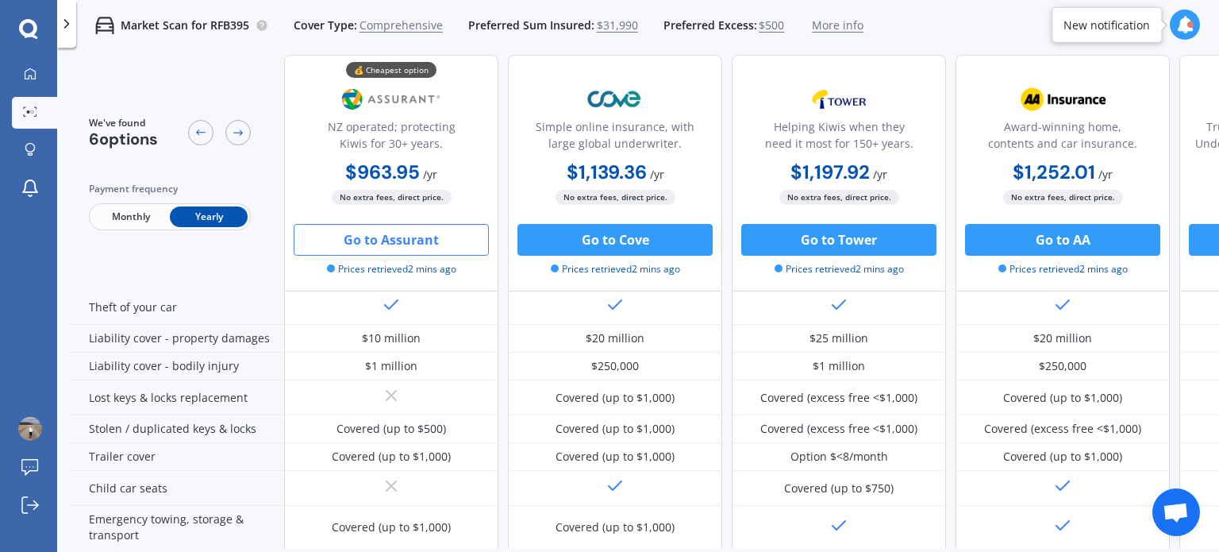
click at [465, 243] on button "Go to Assurant" at bounding box center [391, 240] width 195 height 32
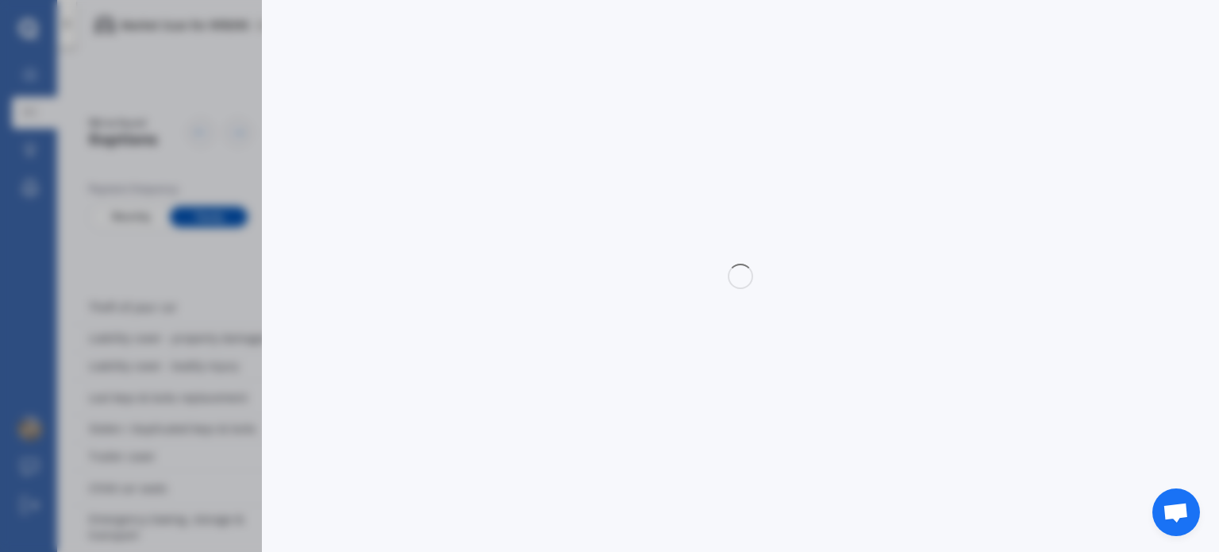
select select "full"
select select "0"
select select "[GEOGRAPHIC_DATA]"
select select "HAVAL"
select select "JOLION"
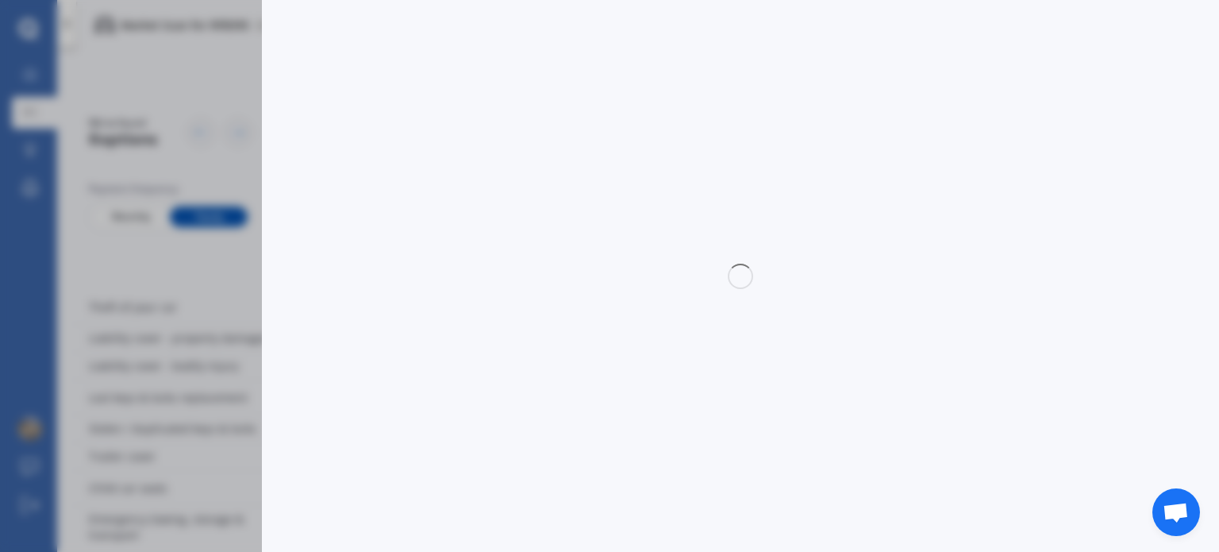
select select "PREMIUM 1.5"
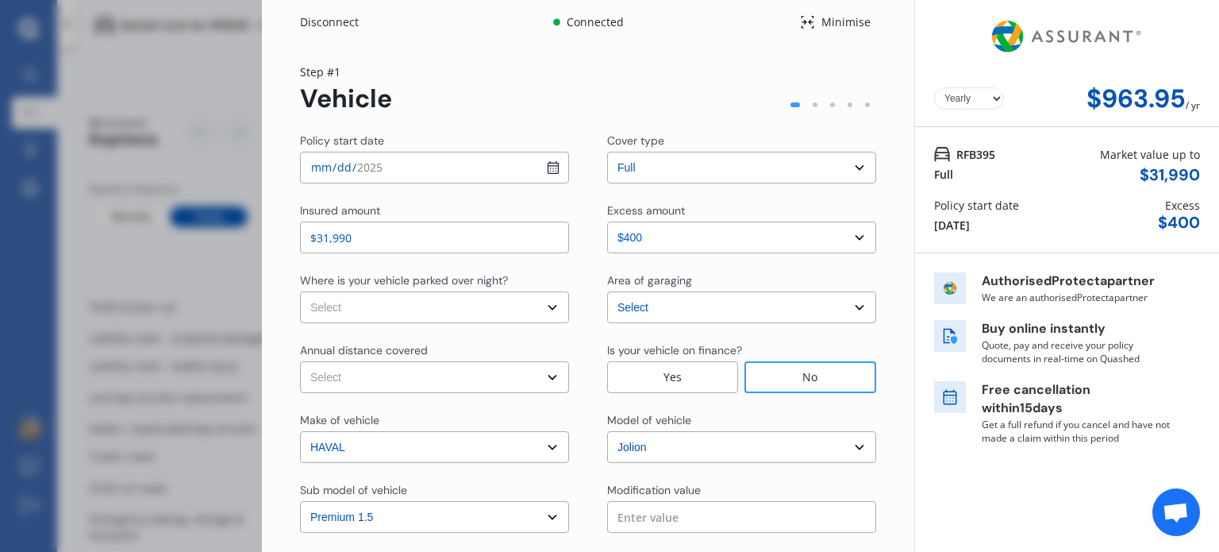
click at [550, 170] on input "[DATE]" at bounding box center [434, 168] width 269 height 32
type input "[DATE]"
click at [654, 231] on select "Select excess amount $400 $900 $1,400" at bounding box center [741, 237] width 269 height 32
click at [671, 199] on div "Policy start date [DATE] Cover type Select cover type 3rd Party Full Insured am…" at bounding box center [588, 396] width 576 height 527
click at [467, 313] on select "Select In a garage On own property On street or road" at bounding box center [434, 307] width 269 height 32
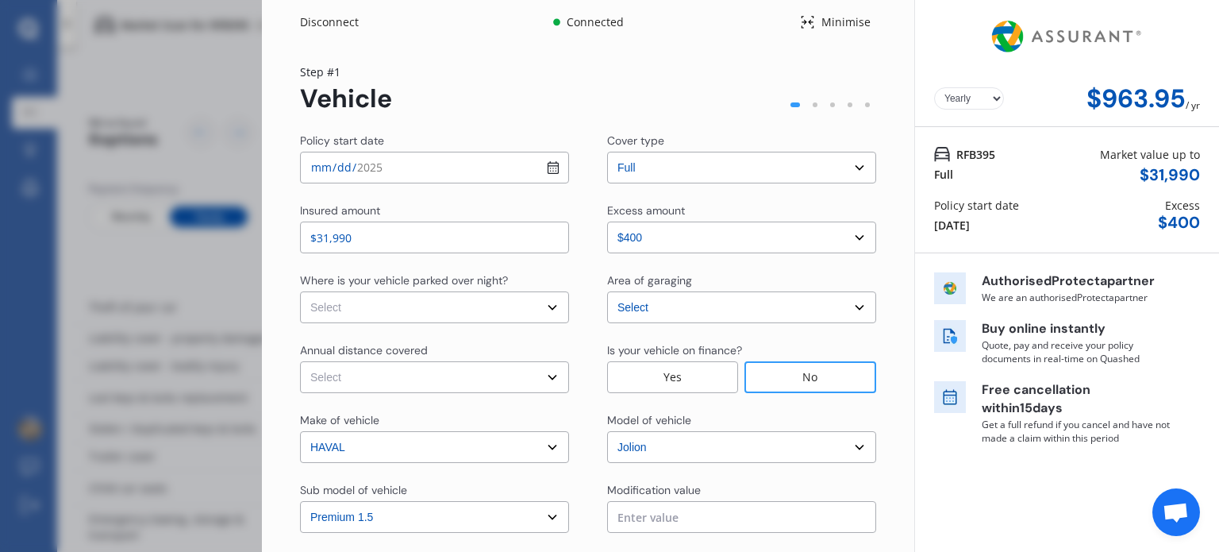
select select "In a garage"
click at [300, 291] on select "Select In a garage On own property On street or road" at bounding box center [434, 307] width 269 height 32
click at [429, 378] on select "Select Low (less than 15,000km per year) Average (15,000-30,000km per year) Hig…" at bounding box center [434, 377] width 269 height 32
select select "20000"
click at [300, 361] on select "Select Low (less than 15,000km per year) Average (15,000-30,000km per year) Hig…" at bounding box center [434, 377] width 269 height 32
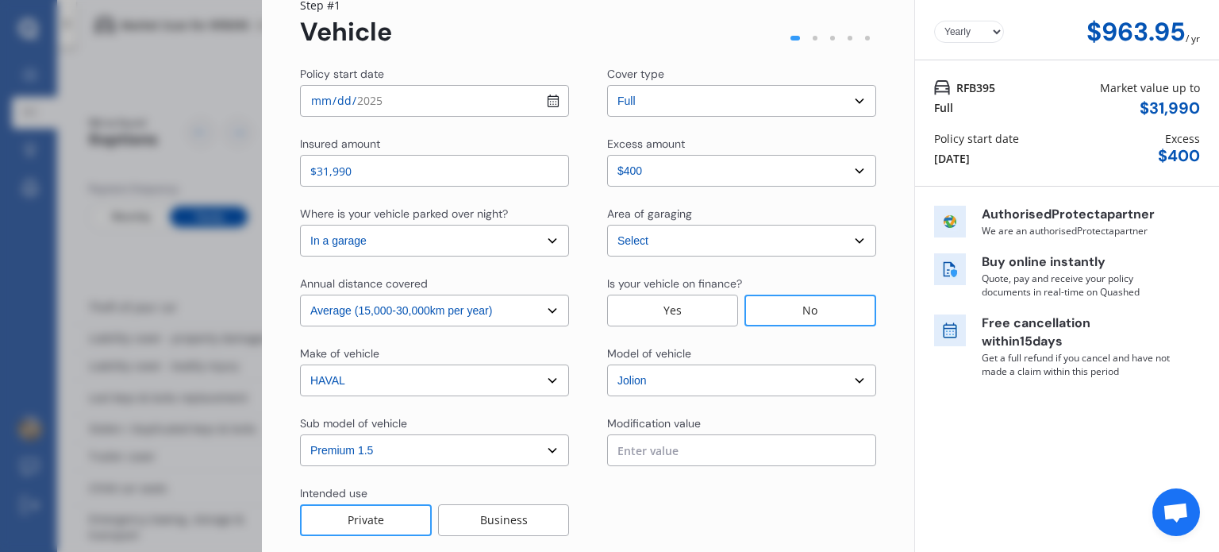
scroll to position [146, 0]
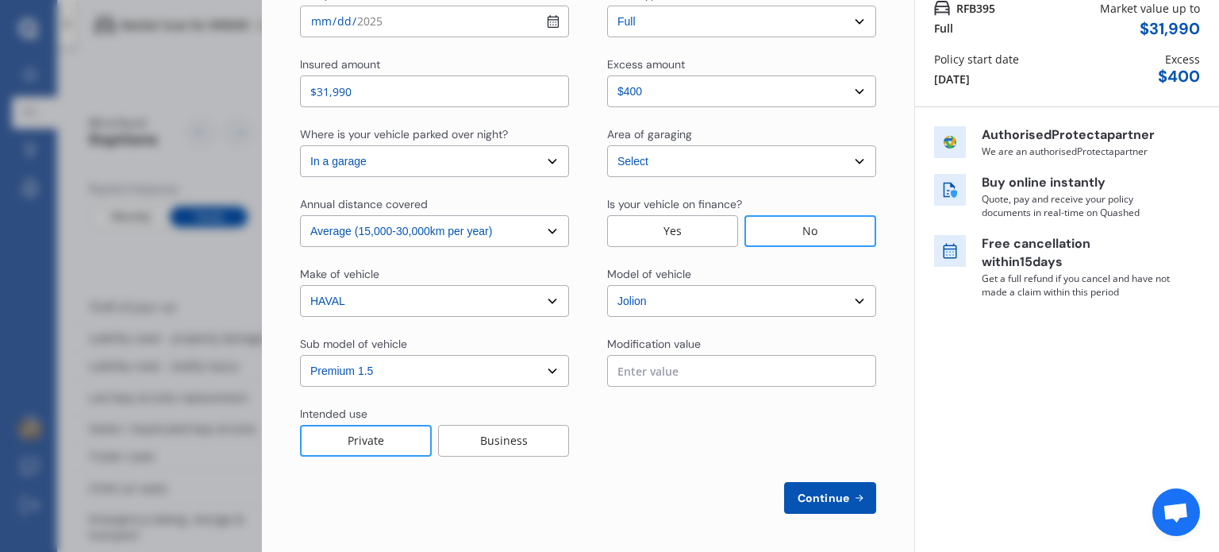
click at [801, 500] on span "Continue" at bounding box center [823, 497] width 58 height 13
select select "Miss"
select select "21"
select select "03"
select select "1976"
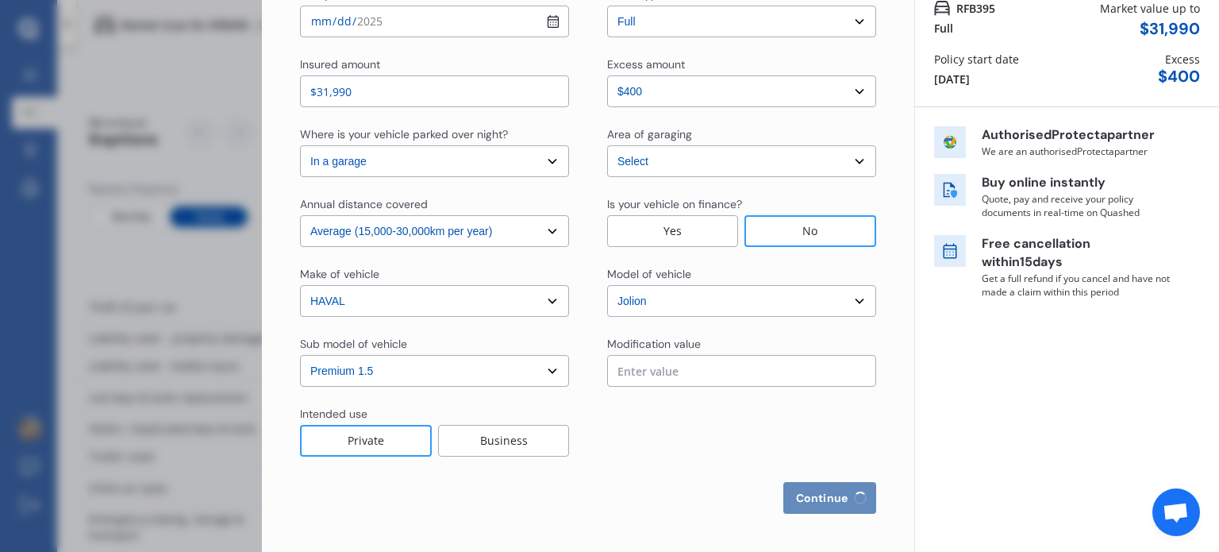
select select "full"
select select "less than 1 year"
select select "[GEOGRAPHIC_DATA]"
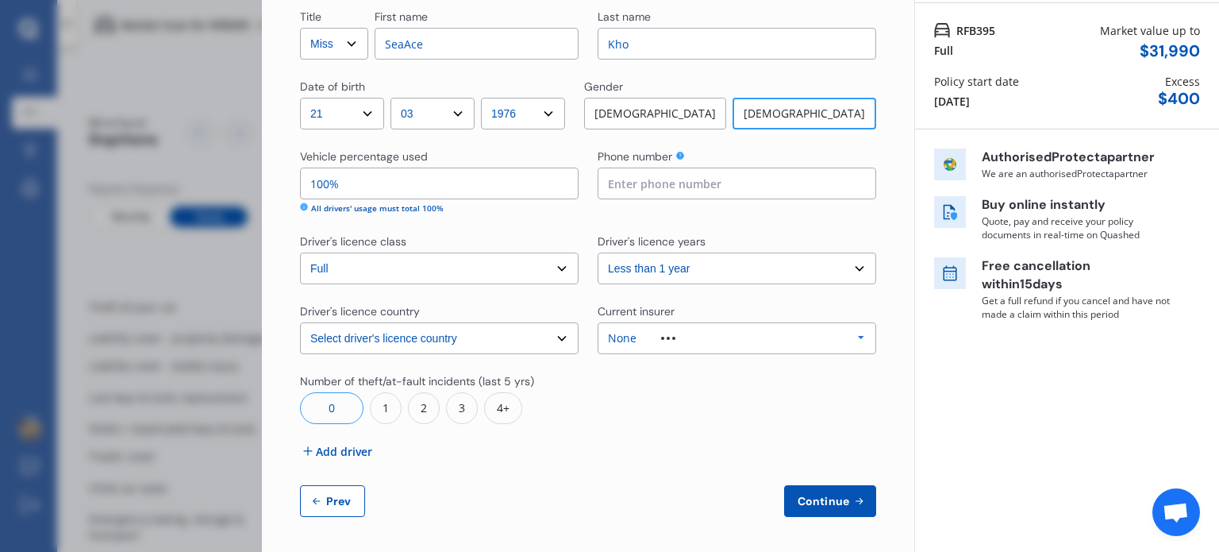
scroll to position [127, 0]
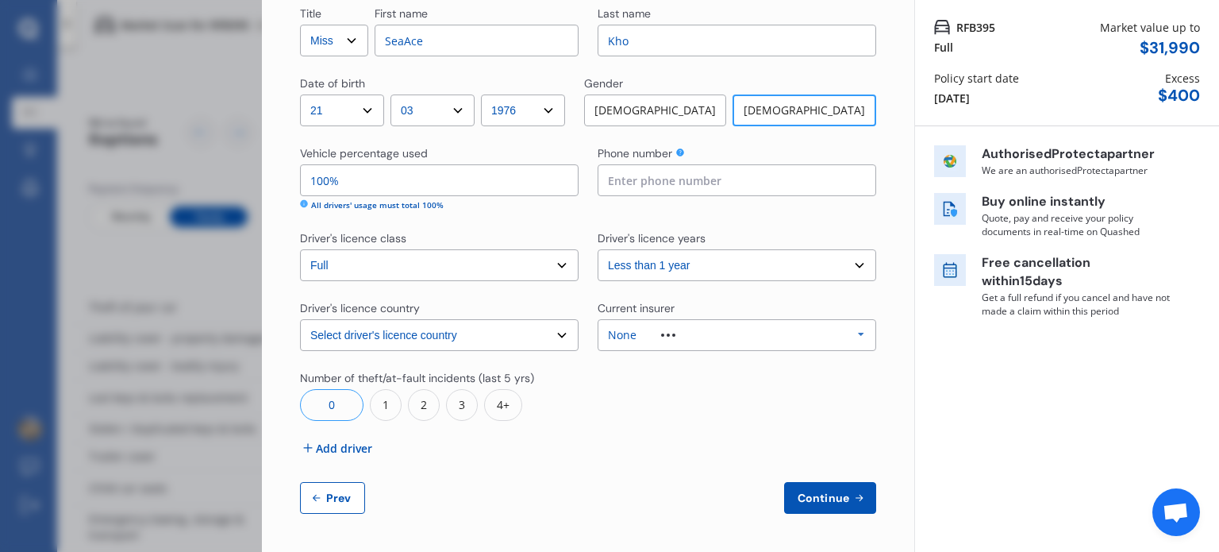
click at [803, 186] on input at bounding box center [737, 180] width 279 height 32
type input "0212483933"
click at [842, 501] on span "Continue" at bounding box center [823, 497] width 58 height 13
click at [826, 280] on select "Select driver's licence years Less than 1 year 1-2 years 2-4 years More than 4 …" at bounding box center [737, 265] width 279 height 32
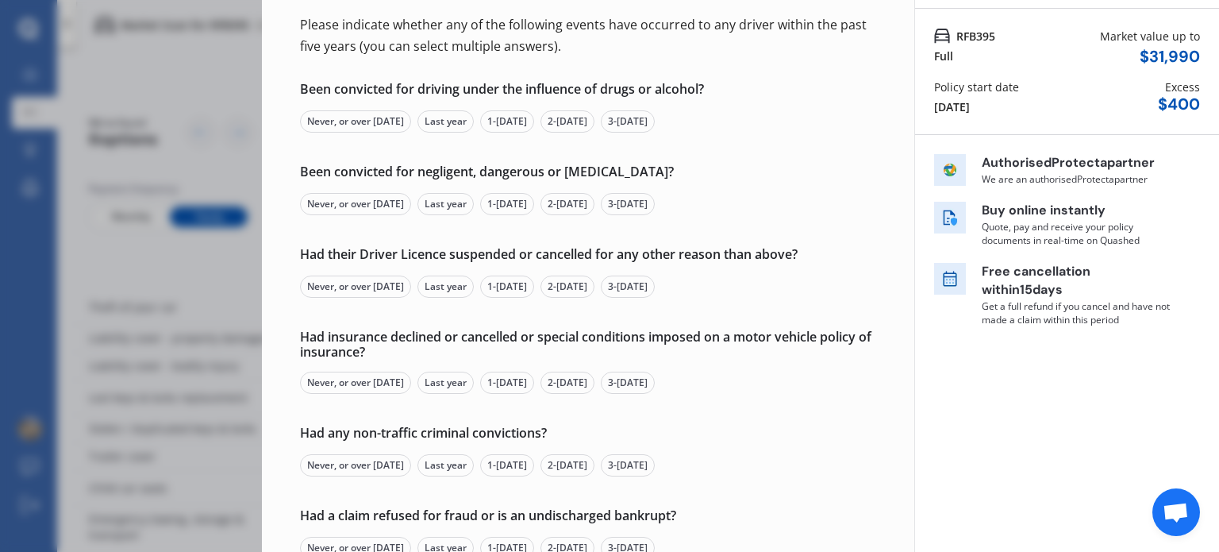
scroll to position [227, 0]
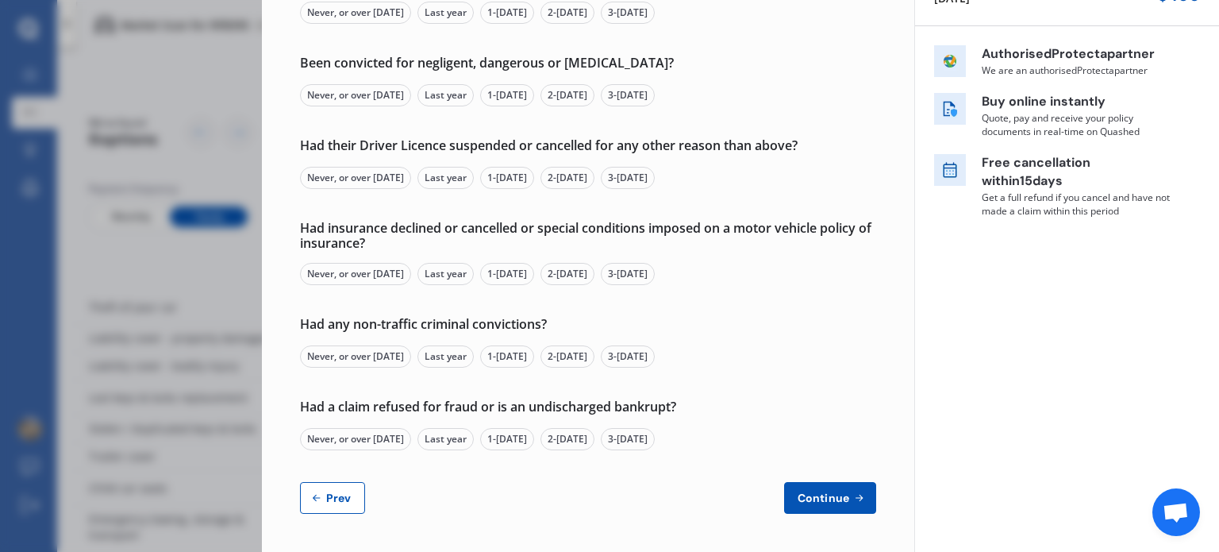
click at [347, 504] on span "Prev" at bounding box center [339, 497] width 32 height 13
select select "Miss"
select select "21"
select select "03"
select select "1976"
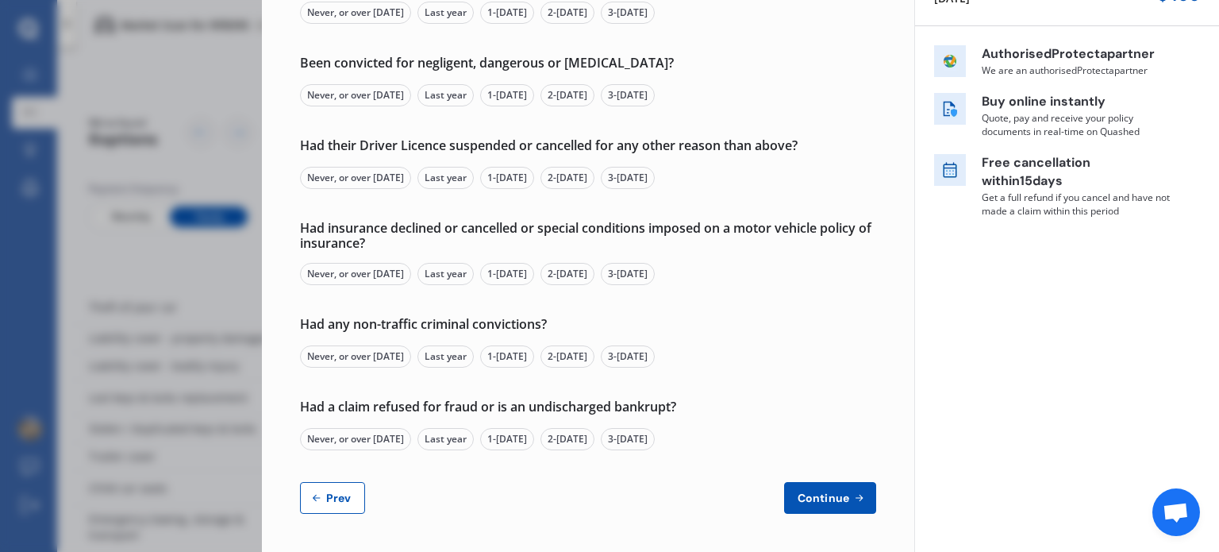
select select "full"
select select "less than 1 year"
select select "[GEOGRAPHIC_DATA]"
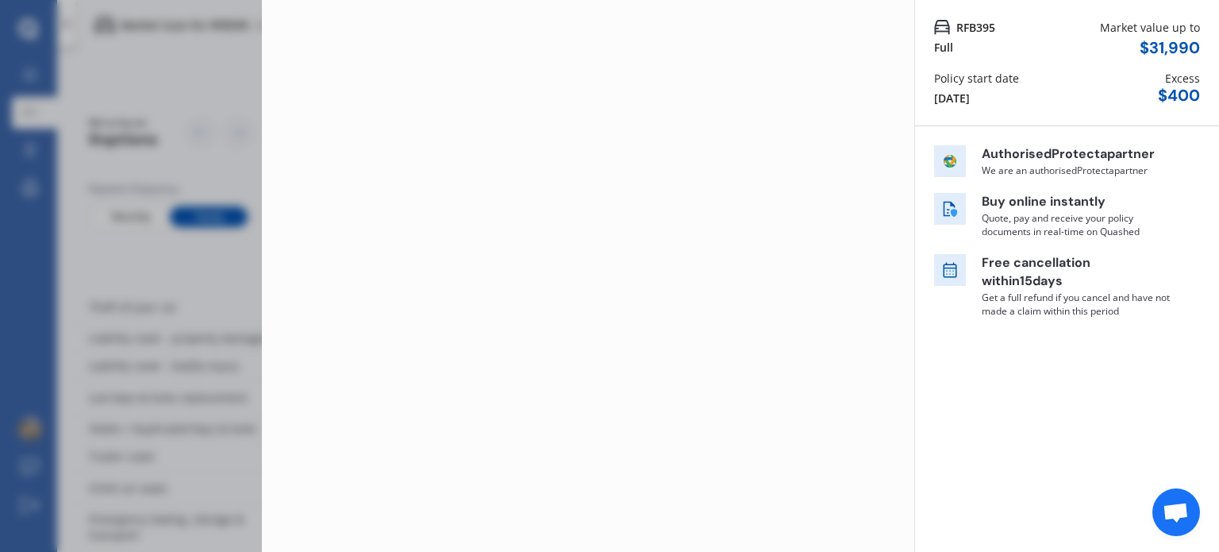
scroll to position [127, 0]
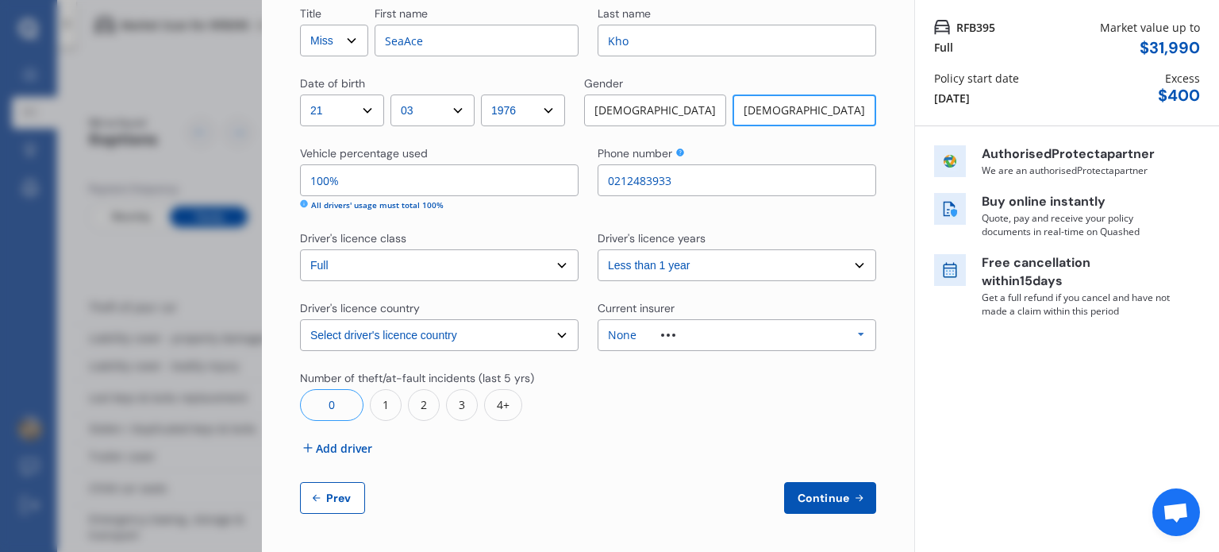
click at [833, 267] on select "Select driver's licence years Less than 1 year 1-2 years 2-4 years More than 4 …" at bounding box center [737, 265] width 279 height 32
select select "2-4 years"
click at [598, 249] on select "Select driver's licence years Less than 1 year 1-2 years 2-4 years More than 4 …" at bounding box center [737, 265] width 279 height 32
click at [834, 502] on span "Continue" at bounding box center [823, 497] width 58 height 13
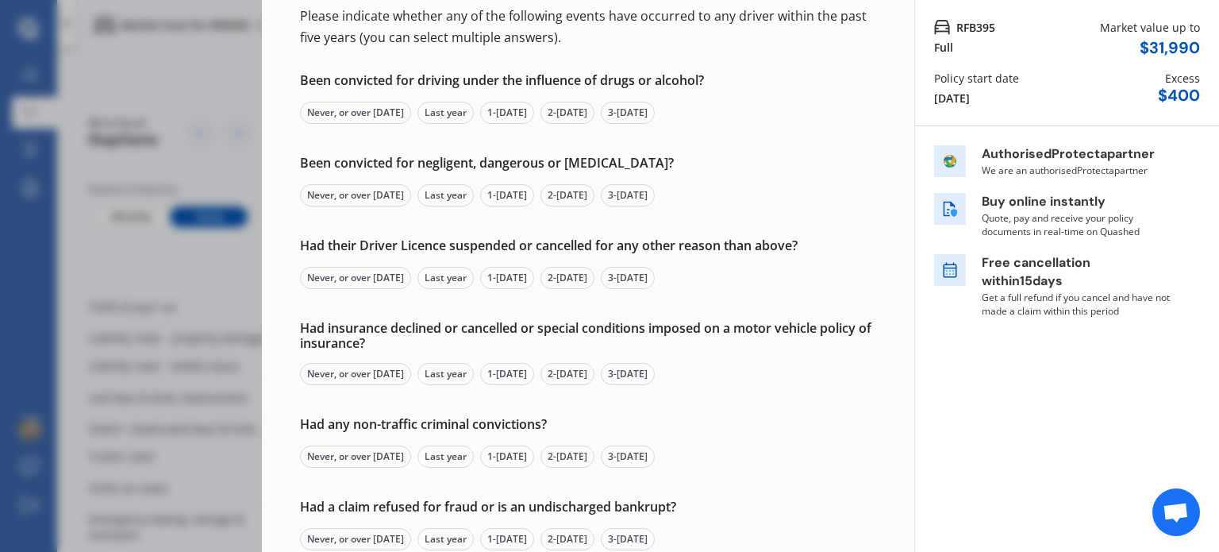
scroll to position [0, 0]
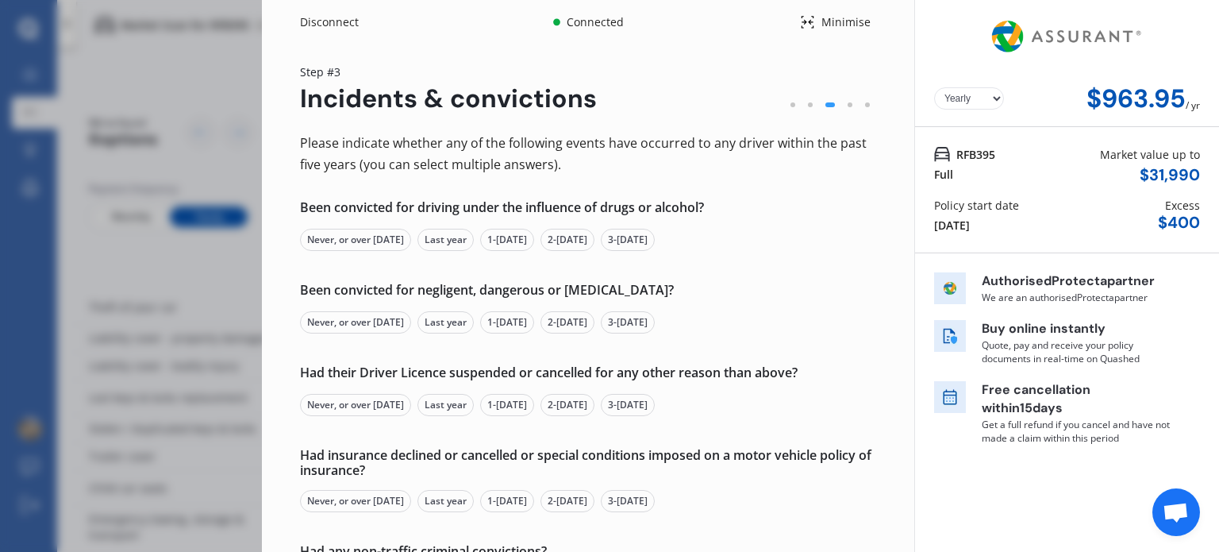
click at [396, 246] on div "Never, or over [DATE]" at bounding box center [355, 240] width 111 height 22
click at [369, 318] on div "Never, or over [DATE]" at bounding box center [355, 322] width 111 height 22
click at [353, 387] on div "Had their Driver Licence suspended or cancelled for any other reason than above…" at bounding box center [588, 390] width 576 height 51
click at [352, 406] on div "Never, or over [DATE]" at bounding box center [355, 405] width 111 height 22
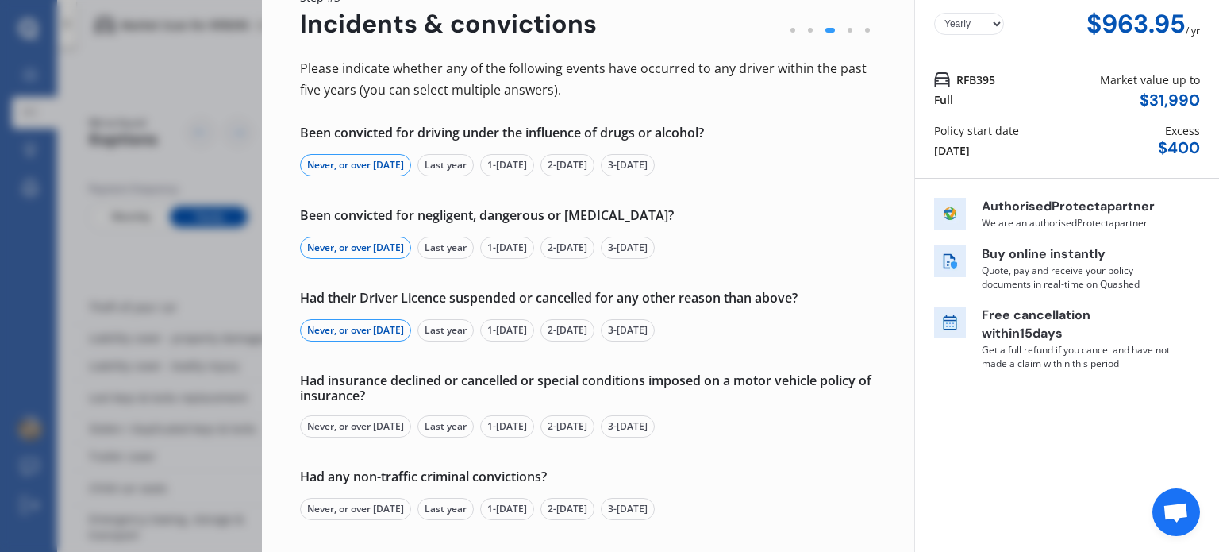
scroll to position [159, 0]
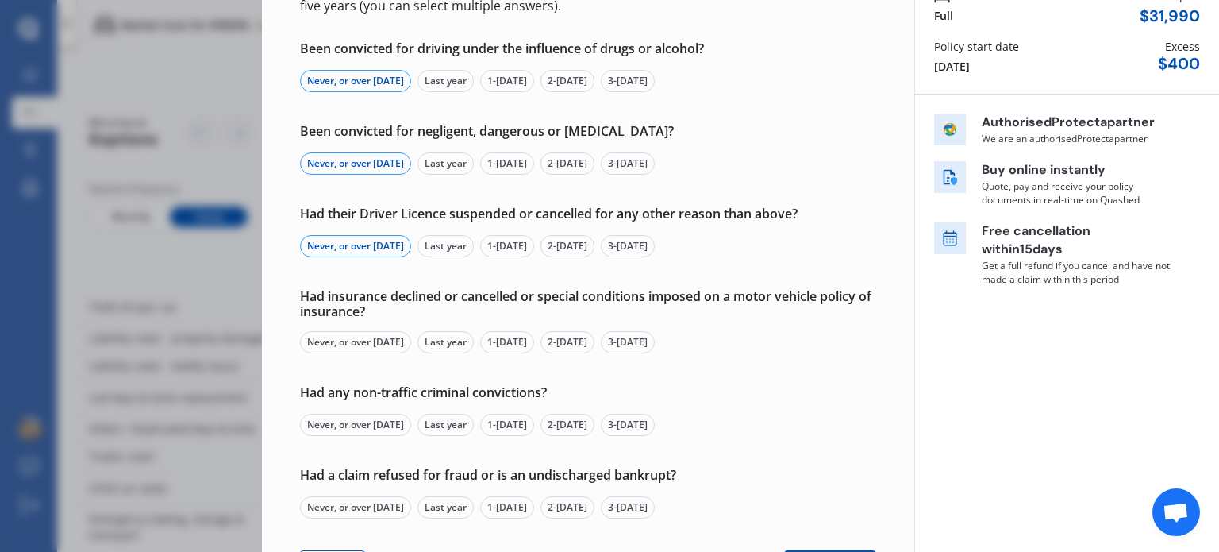
click at [354, 339] on div "Never, or over [DATE]" at bounding box center [355, 342] width 111 height 22
click at [346, 413] on div "Never, or over [DATE]" at bounding box center [355, 424] width 111 height 22
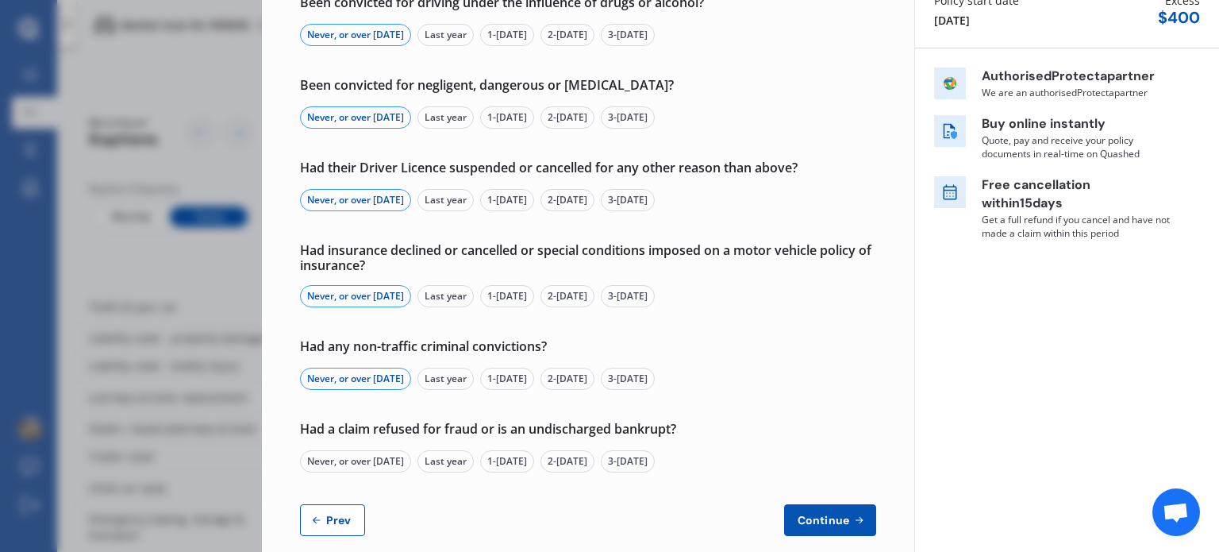
scroll to position [227, 0]
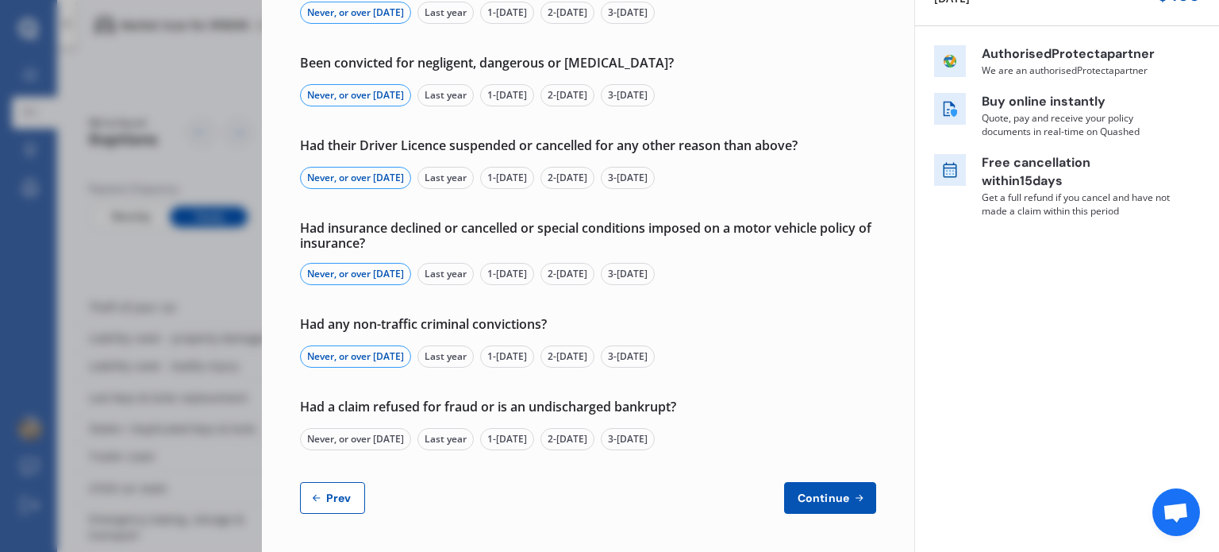
click at [356, 443] on div "Never, or over [DATE]" at bounding box center [355, 439] width 111 height 22
click at [820, 501] on span "Continue" at bounding box center [823, 497] width 58 height 13
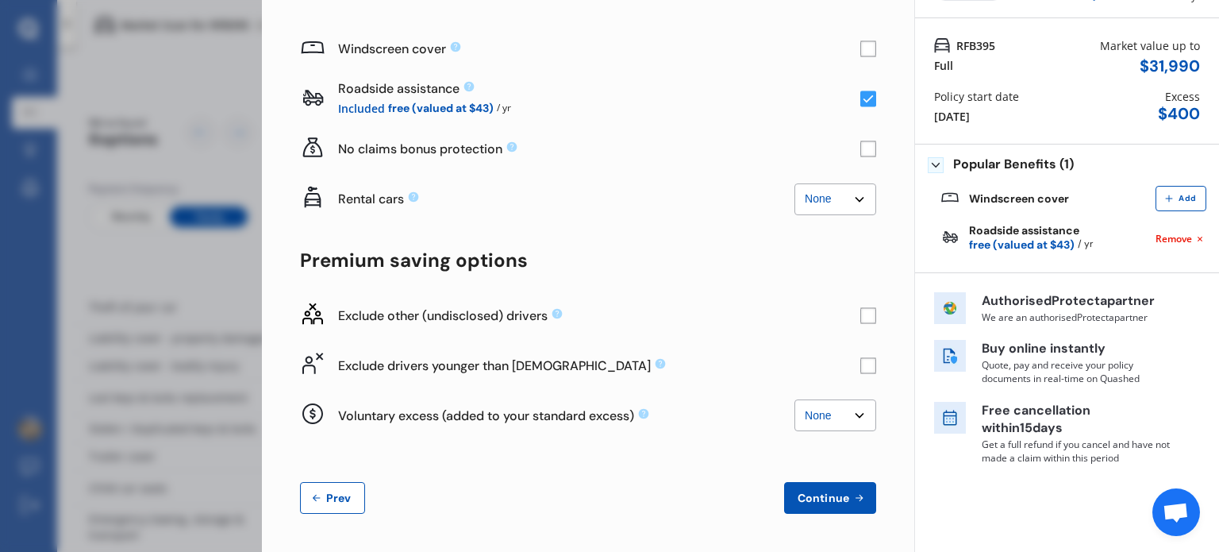
scroll to position [0, 0]
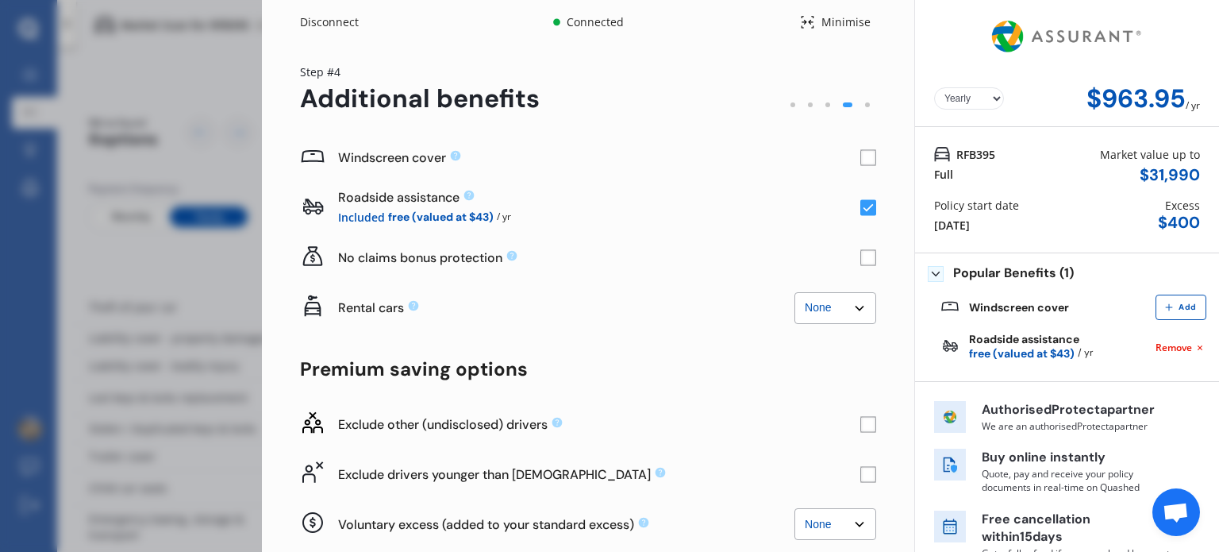
click at [1159, 298] on div "Add" at bounding box center [1180, 306] width 51 height 25
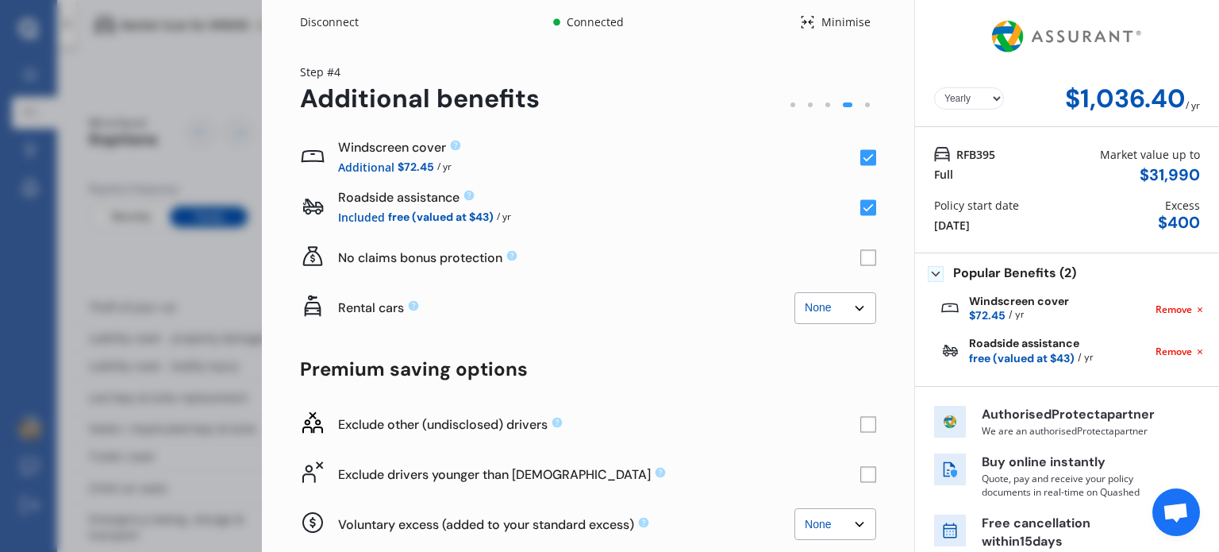
click at [854, 310] on select "None $2,500 $5,000" at bounding box center [835, 308] width 82 height 32
click at [410, 304] on icon at bounding box center [414, 306] width 10 height 10
click at [411, 305] on icon at bounding box center [414, 306] width 10 height 10
click at [860, 304] on select "None $2,500 $5,000" at bounding box center [835, 308] width 82 height 32
select select "5000.00"
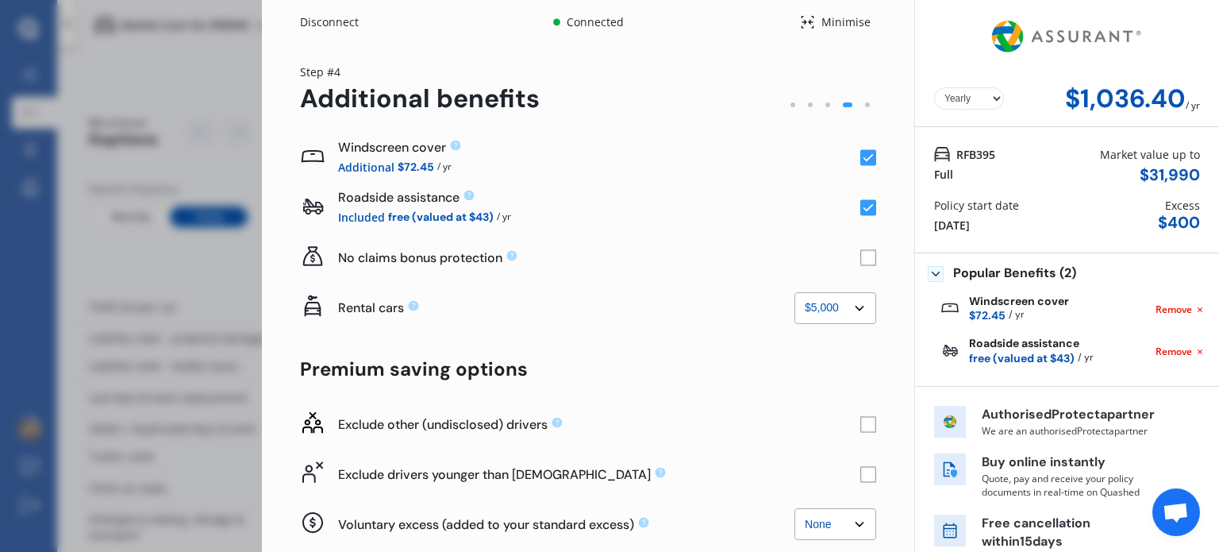
click at [794, 292] on select "None $2,500 $5,000" at bounding box center [835, 308] width 82 height 32
click at [860, 262] on rect at bounding box center [868, 258] width 16 height 16
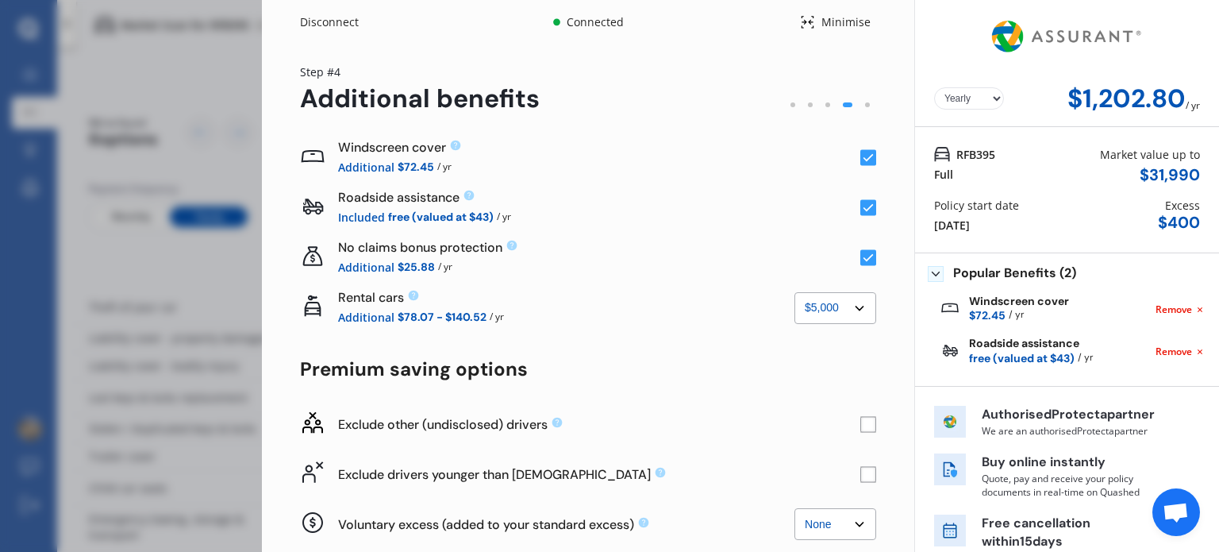
click at [860, 262] on rect at bounding box center [868, 258] width 16 height 16
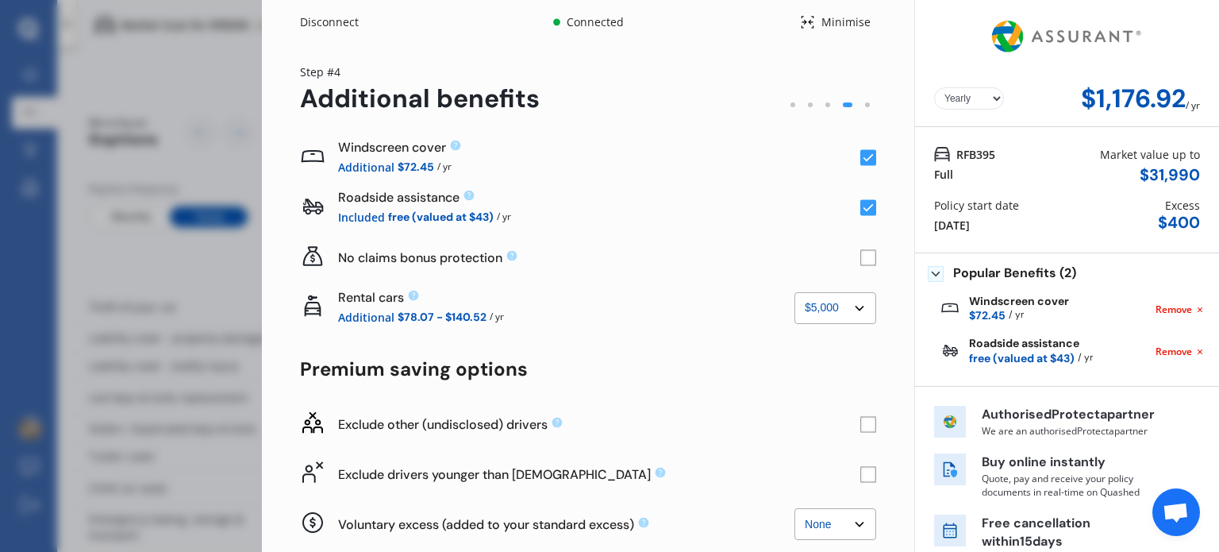
click at [863, 209] on rect at bounding box center [868, 208] width 16 height 16
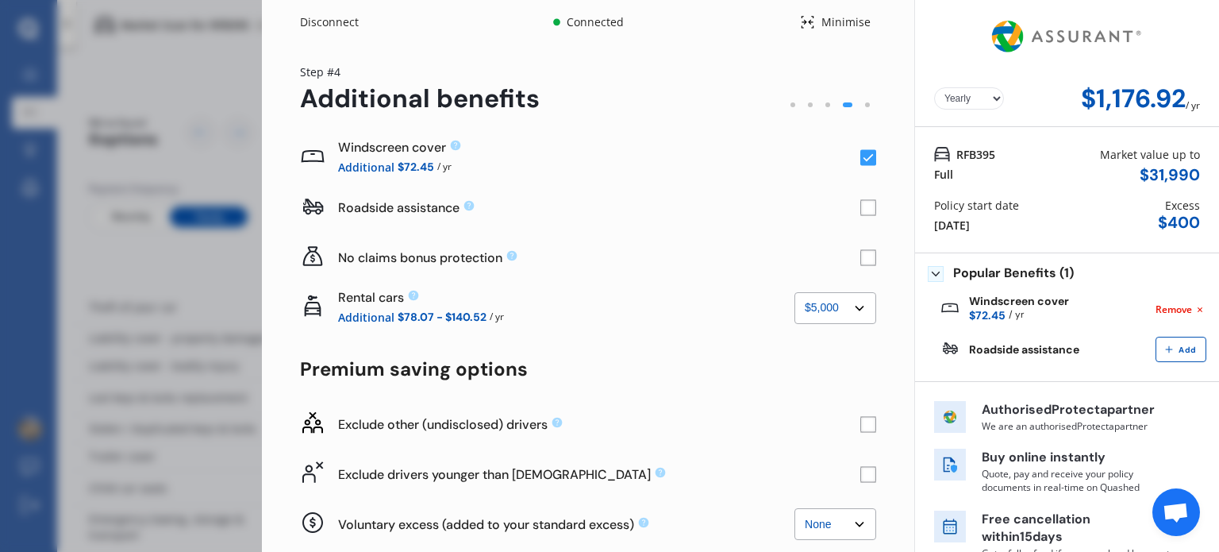
click at [863, 209] on rect at bounding box center [868, 208] width 16 height 16
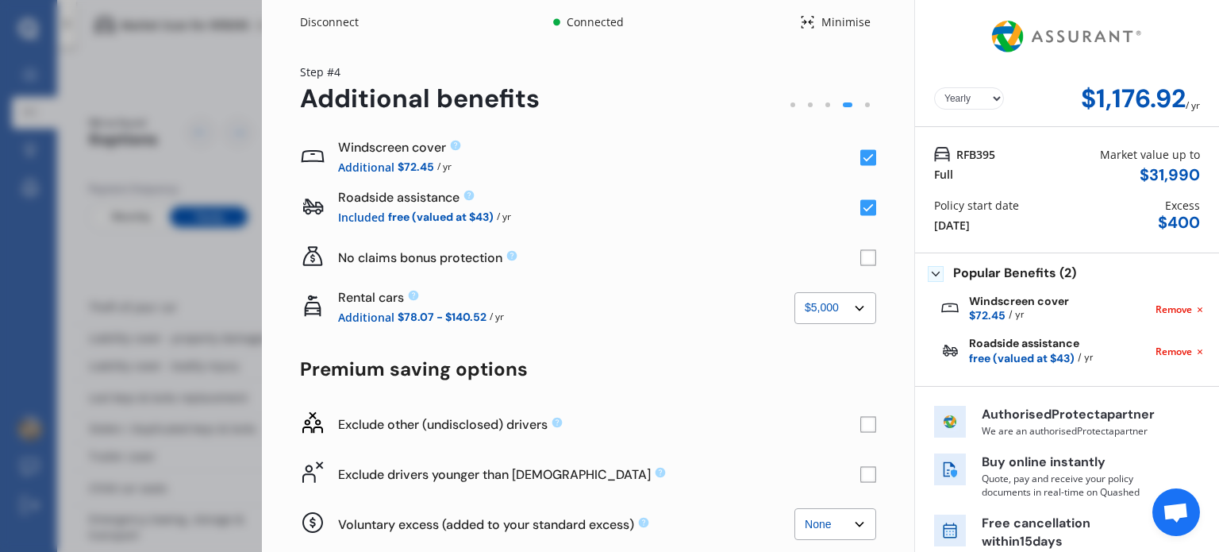
click at [863, 417] on rect at bounding box center [868, 424] width 15 height 15
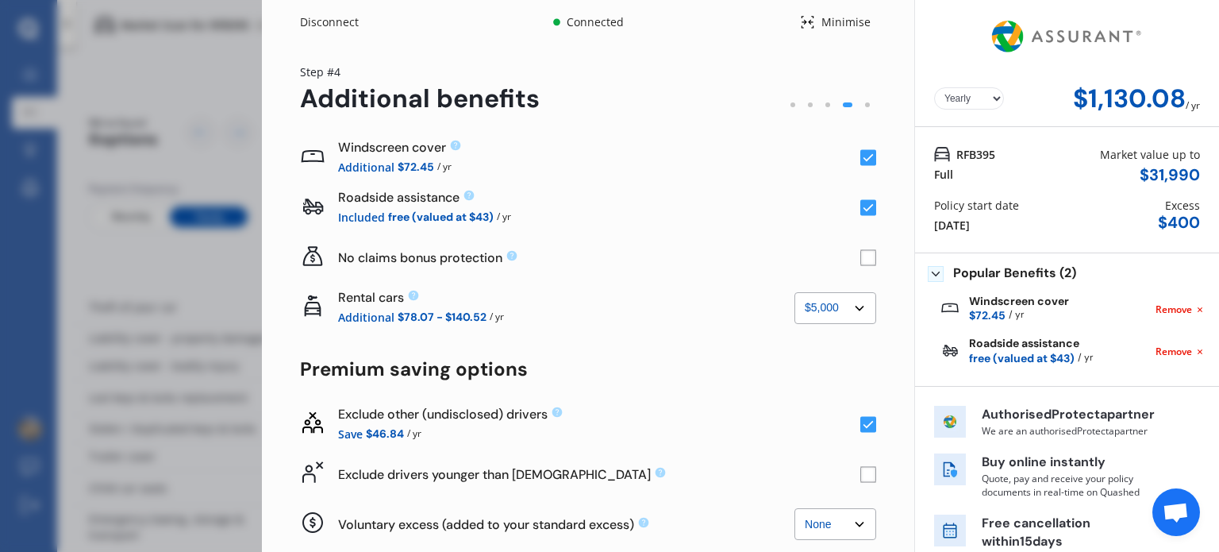
click at [861, 416] on rect at bounding box center [868, 424] width 16 height 16
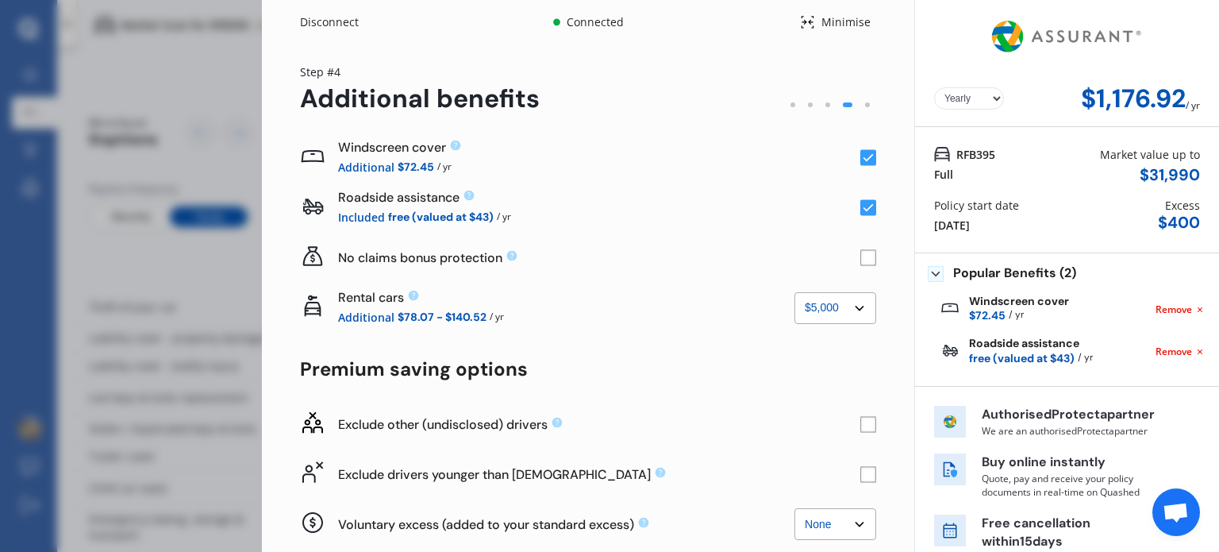
click at [861, 417] on rect at bounding box center [868, 424] width 15 height 15
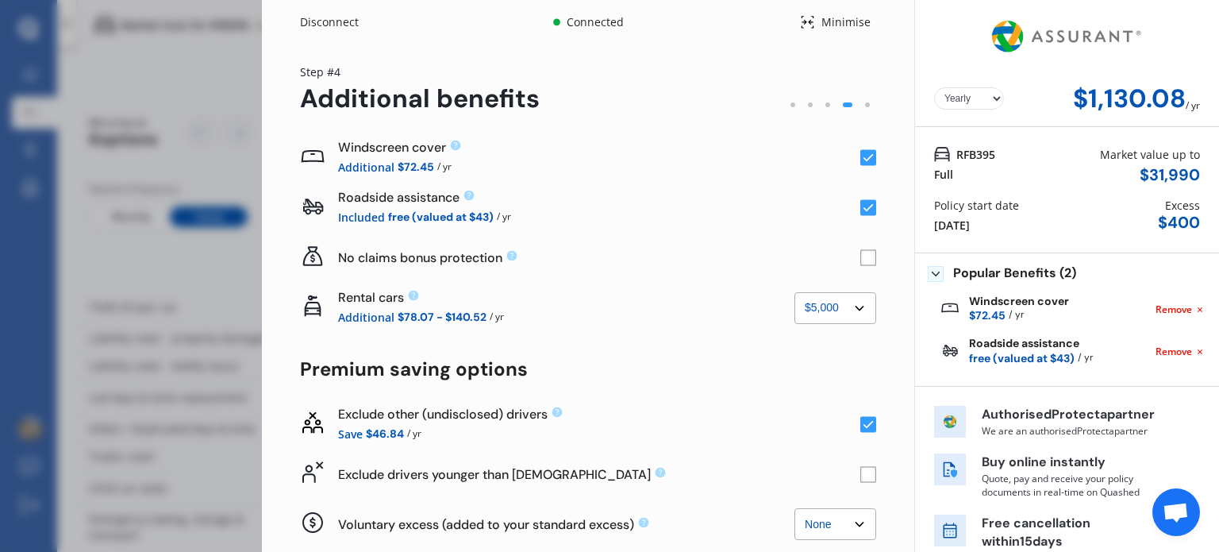
click at [860, 417] on rect at bounding box center [868, 424] width 16 height 16
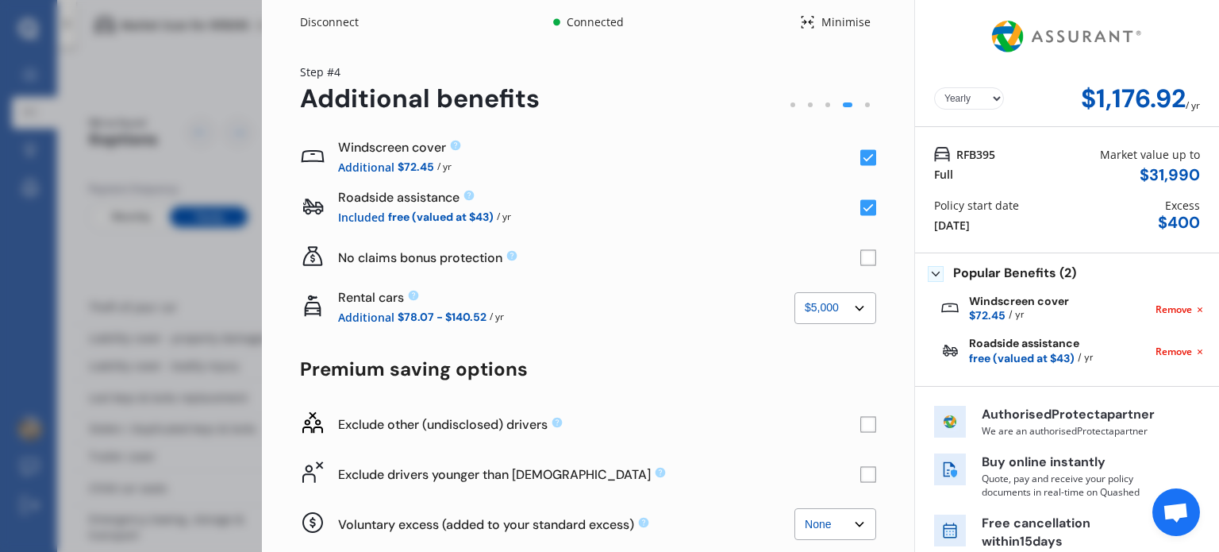
click at [861, 471] on rect at bounding box center [868, 474] width 16 height 16
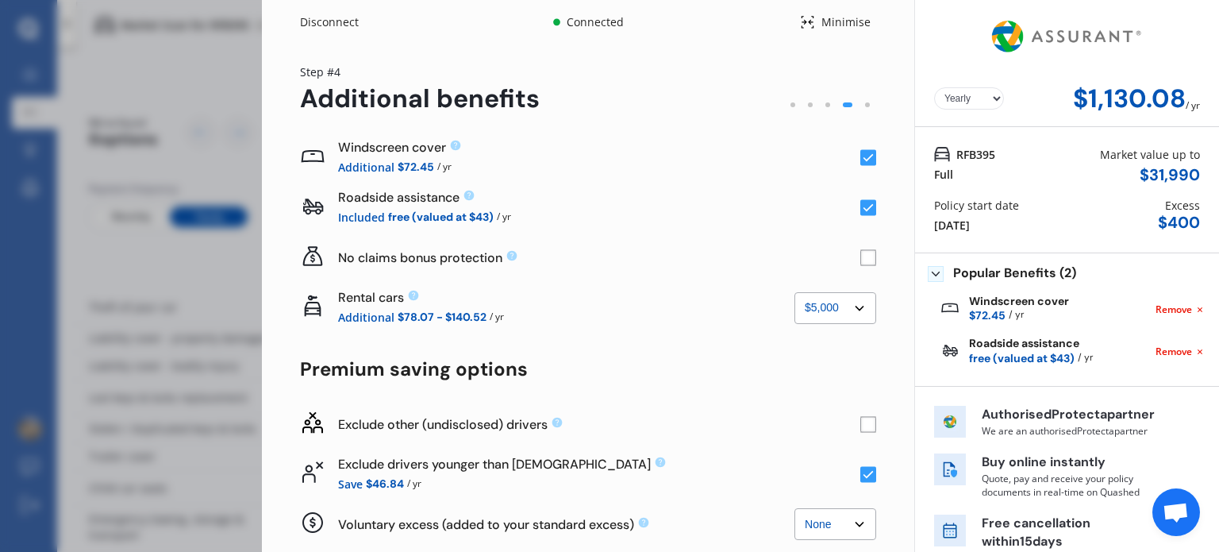
click at [861, 471] on rect at bounding box center [868, 474] width 16 height 16
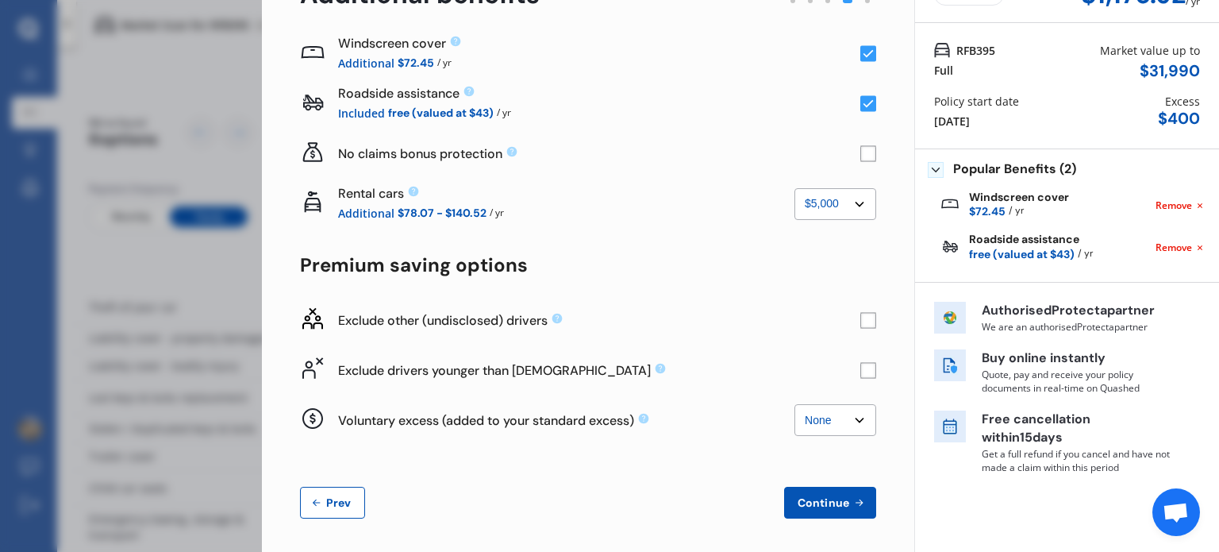
scroll to position [108, 0]
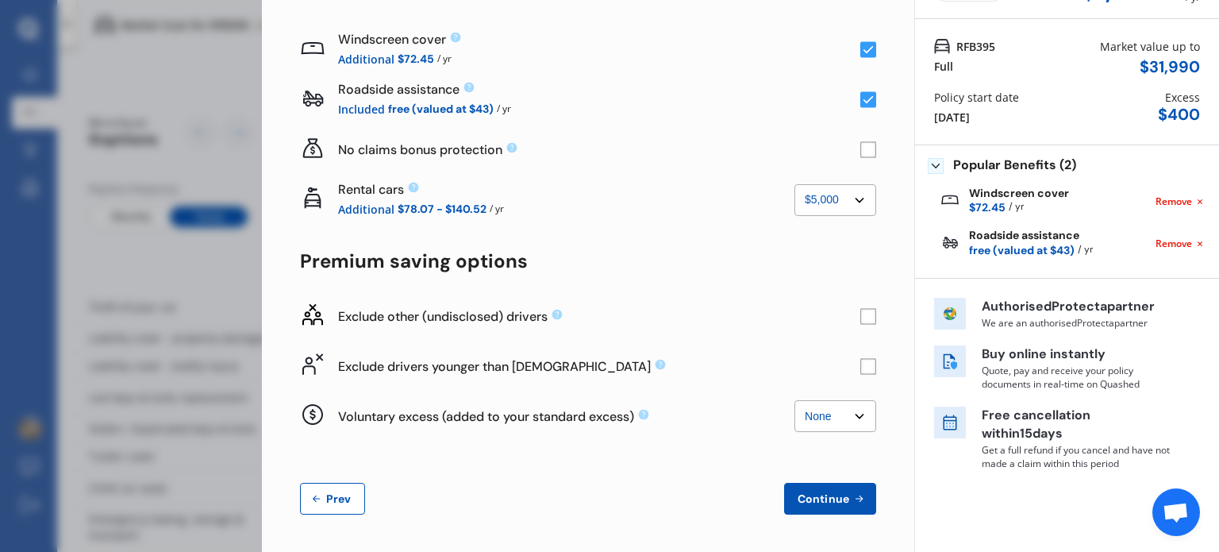
click at [833, 498] on span "Continue" at bounding box center [823, 498] width 58 height 13
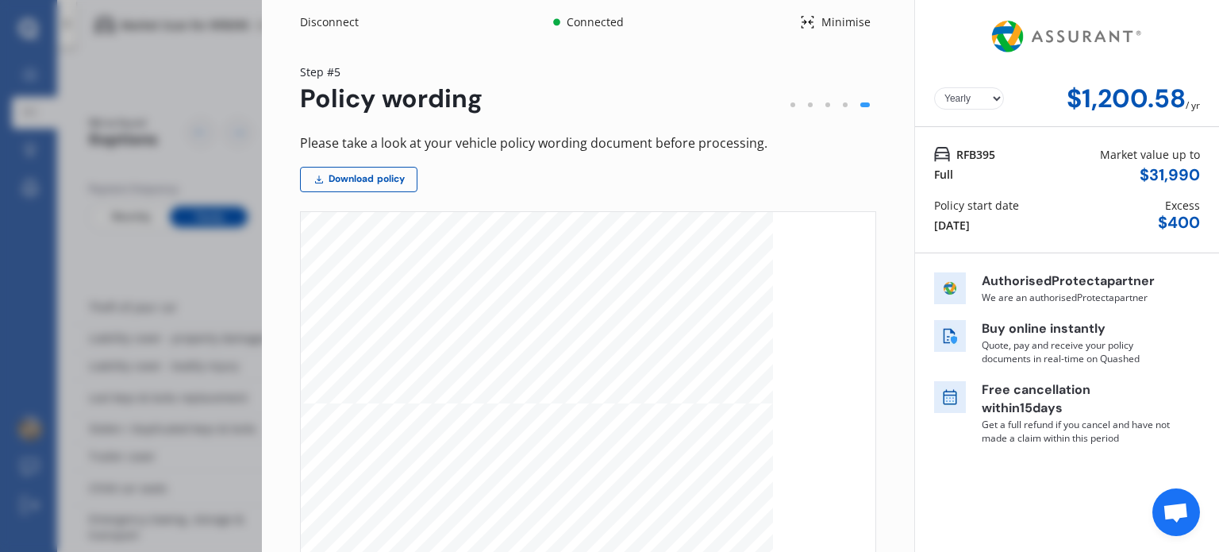
scroll to position [952, 0]
click at [363, 182] on link "Download policy" at bounding box center [358, 179] width 117 height 25
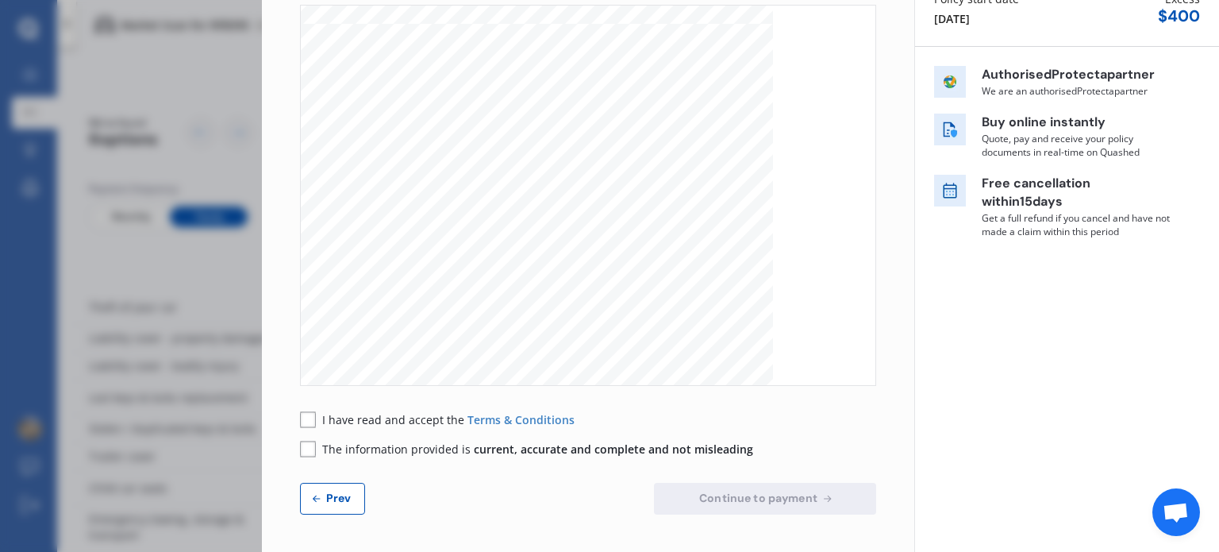
drag, startPoint x: 309, startPoint y: 420, endPoint x: 308, endPoint y: 433, distance: 13.6
click at [310, 421] on rect at bounding box center [308, 419] width 16 height 16
click at [308, 446] on rect at bounding box center [308, 448] width 16 height 16
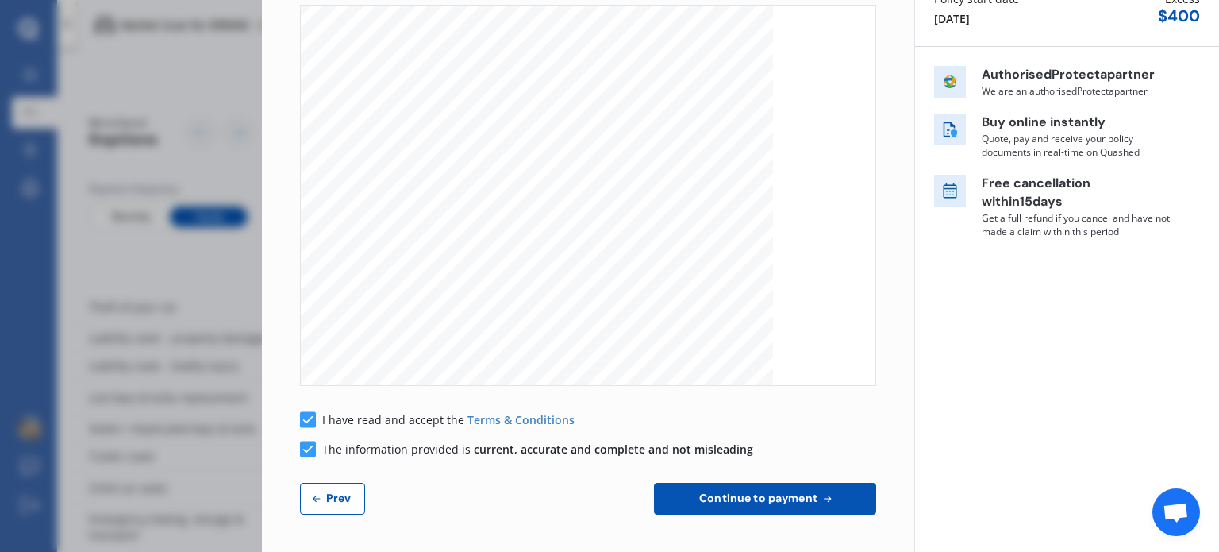
click at [335, 498] on span "Prev" at bounding box center [339, 497] width 32 height 13
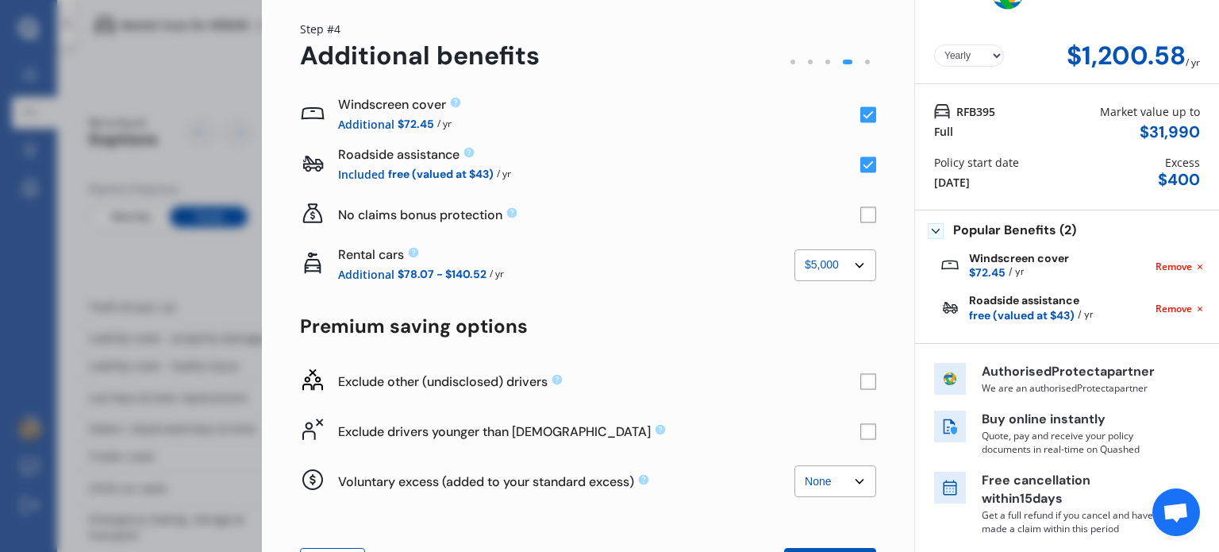
scroll to position [0, 0]
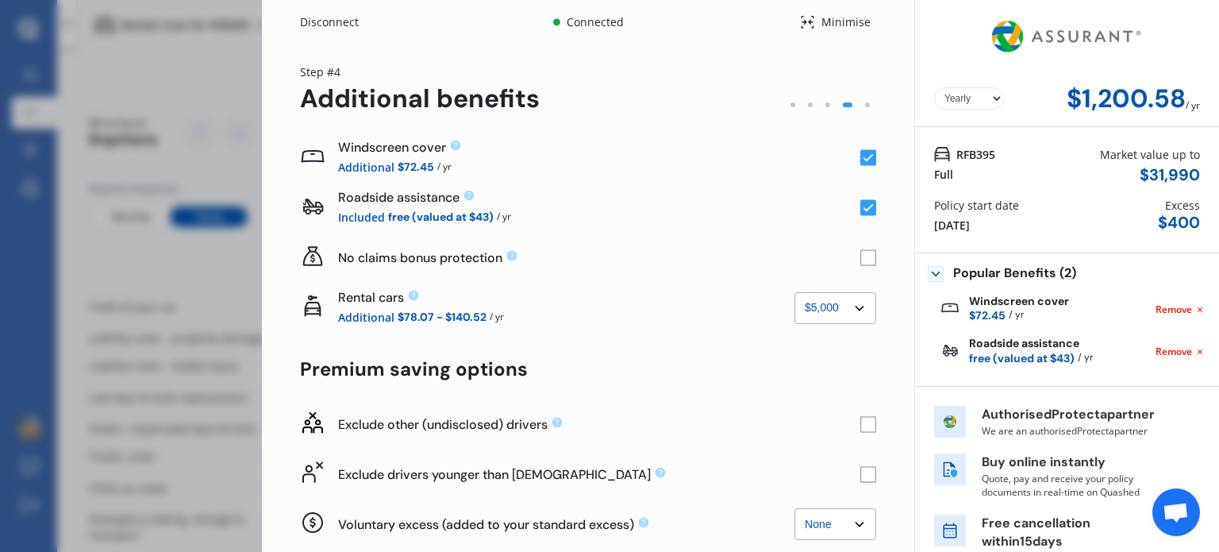
click at [852, 309] on select "None $2,500 $5,000" at bounding box center [835, 308] width 82 height 32
select select "2500.00"
click at [794, 292] on select "None $2,500 $5,000" at bounding box center [835, 308] width 82 height 32
click at [677, 345] on div "Windscreen cover Additional $72.45 / yr Roadside assistance Included free (valu…" at bounding box center [588, 378] width 576 height 490
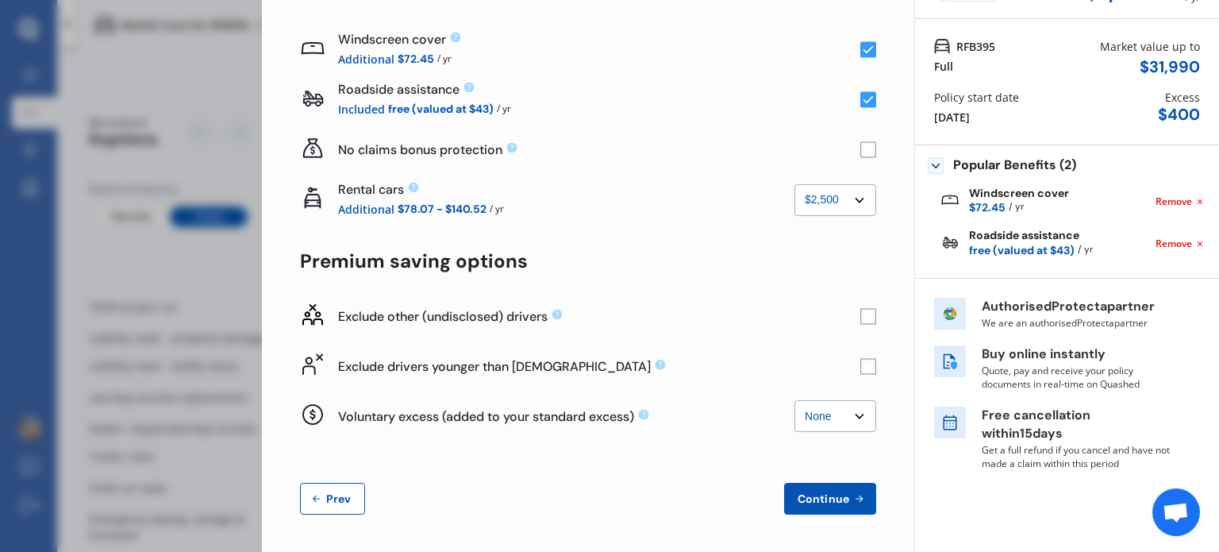
click at [841, 494] on span "Continue" at bounding box center [823, 498] width 58 height 13
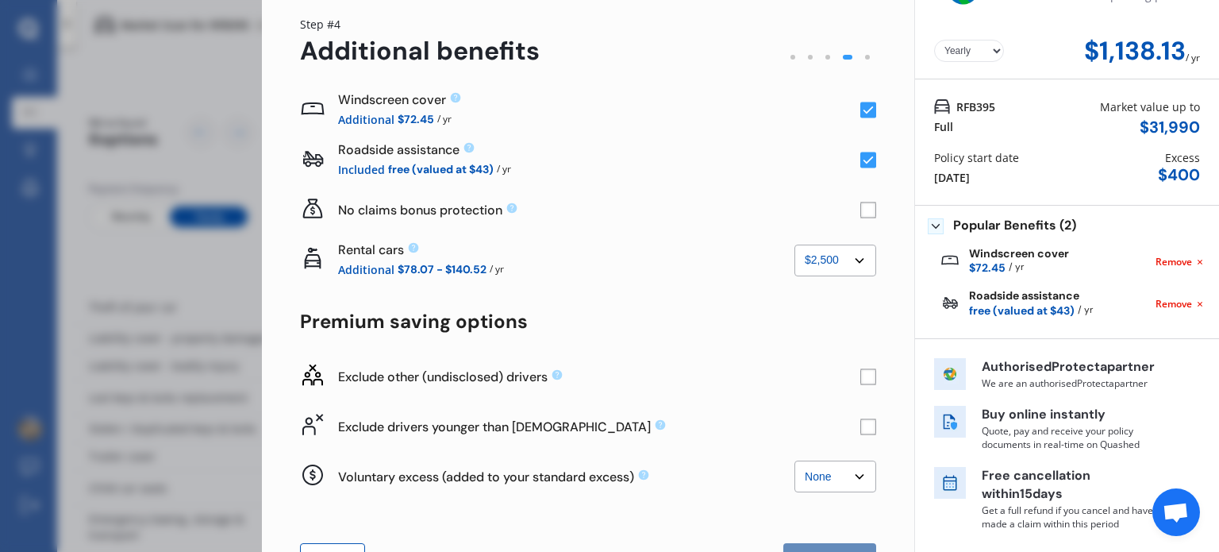
scroll to position [0, 0]
